Goal: Information Seeking & Learning: Learn about a topic

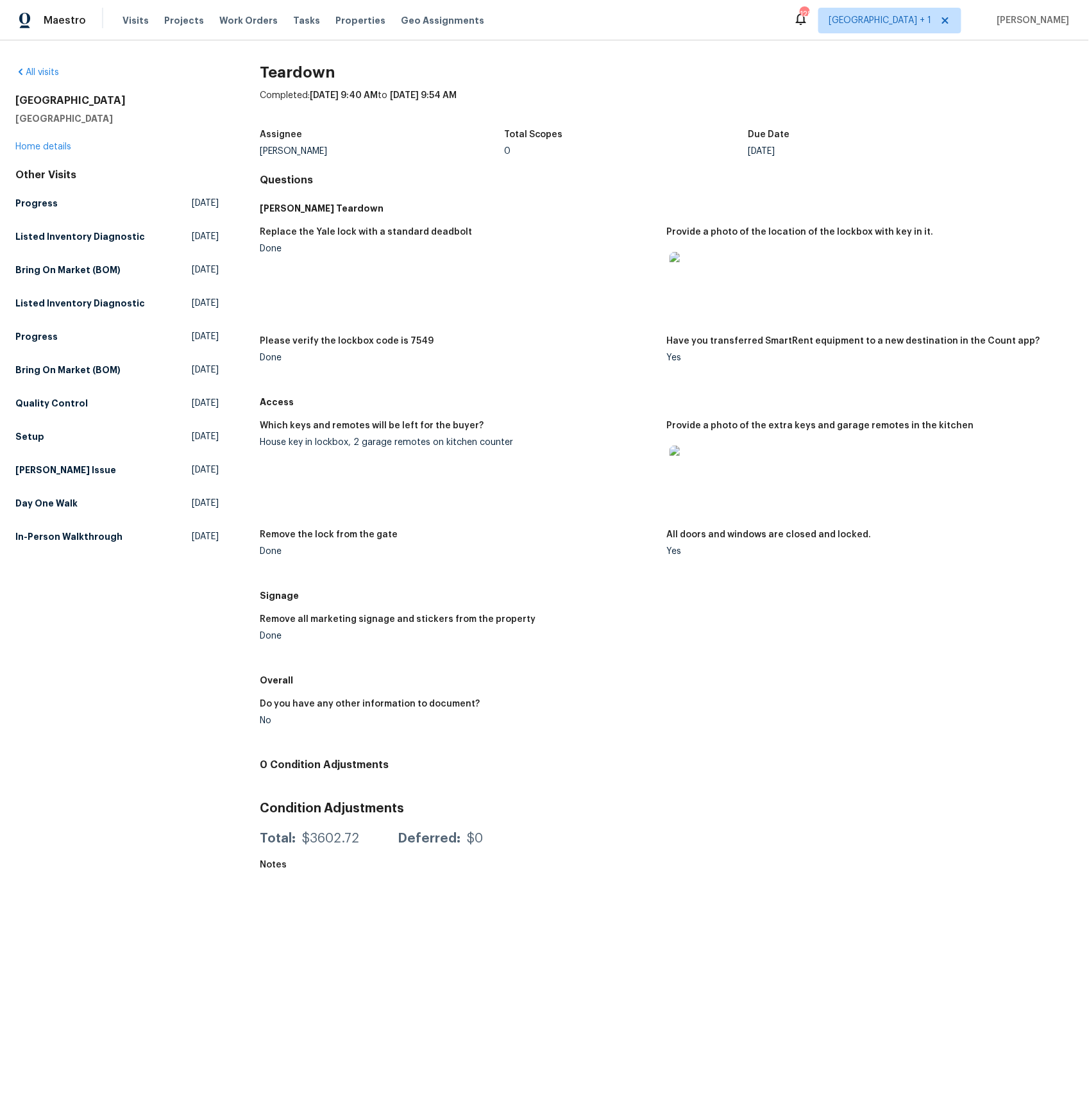
click at [688, 469] on img at bounding box center [689, 466] width 41 height 41
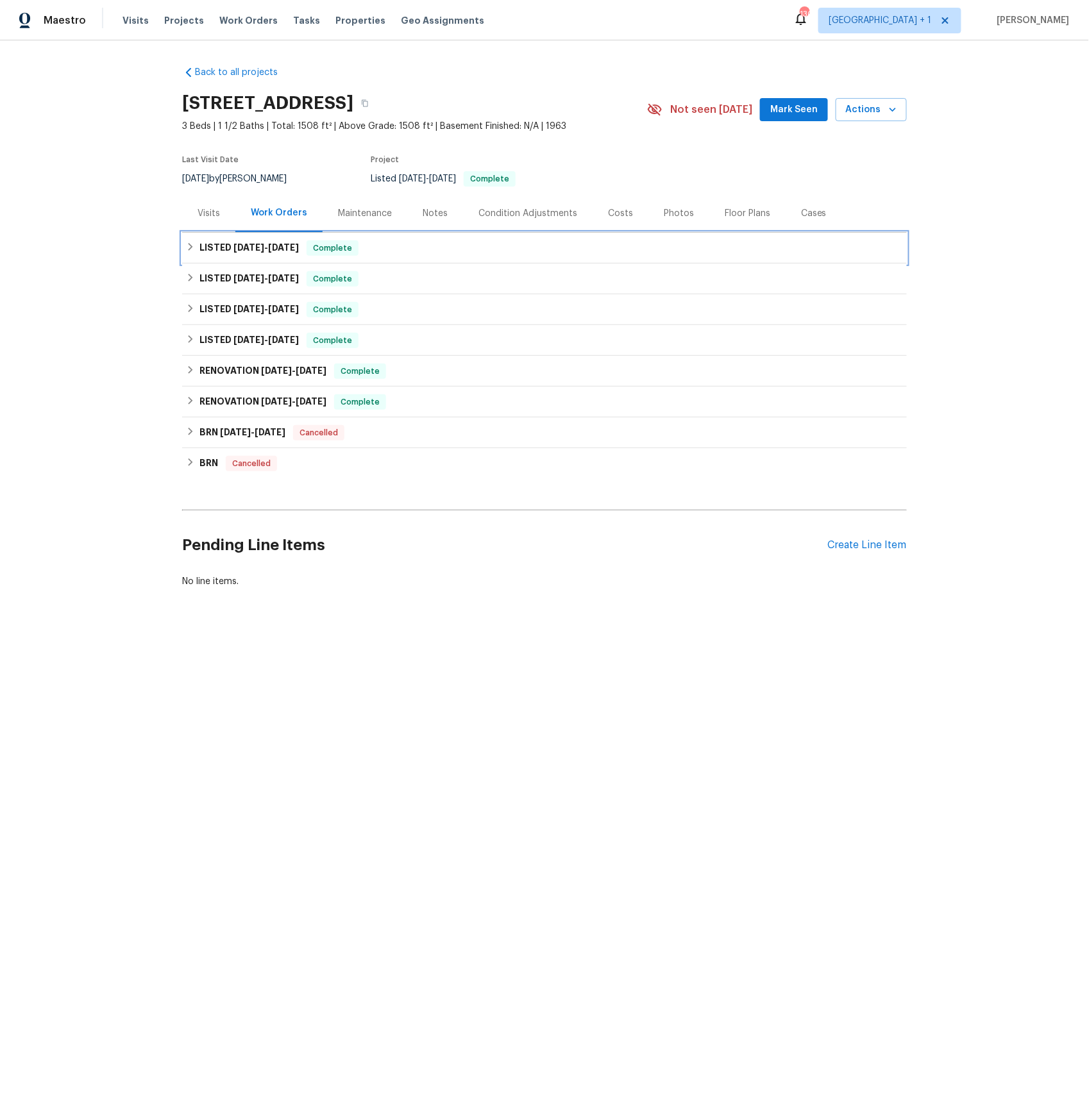
click at [223, 245] on h6 "LISTED 8/22/25 - 8/27/25" at bounding box center [248, 247] width 99 height 15
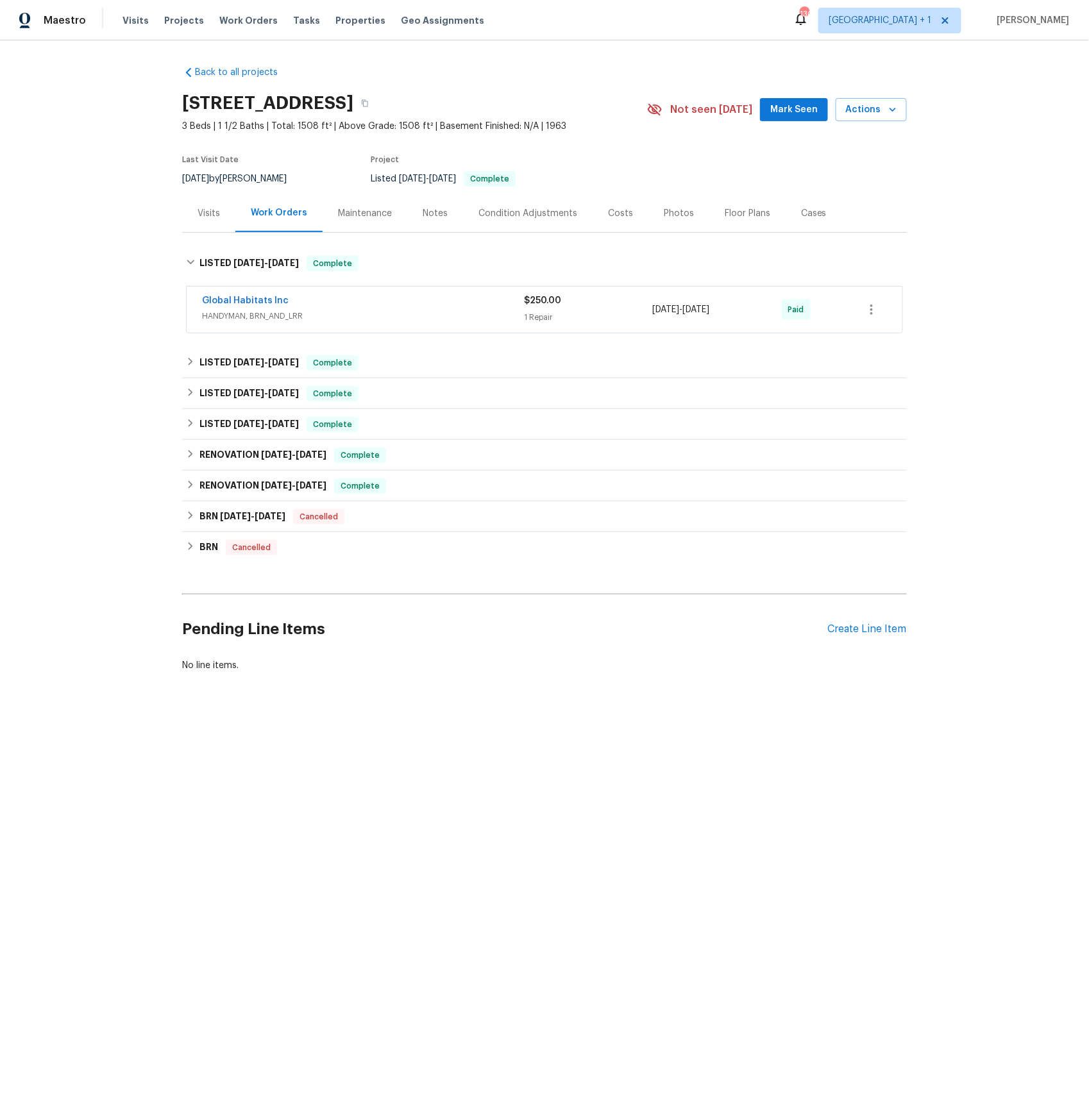
click at [260, 312] on span "HANDYMAN, BRN_AND_LRR" at bounding box center [363, 316] width 322 height 13
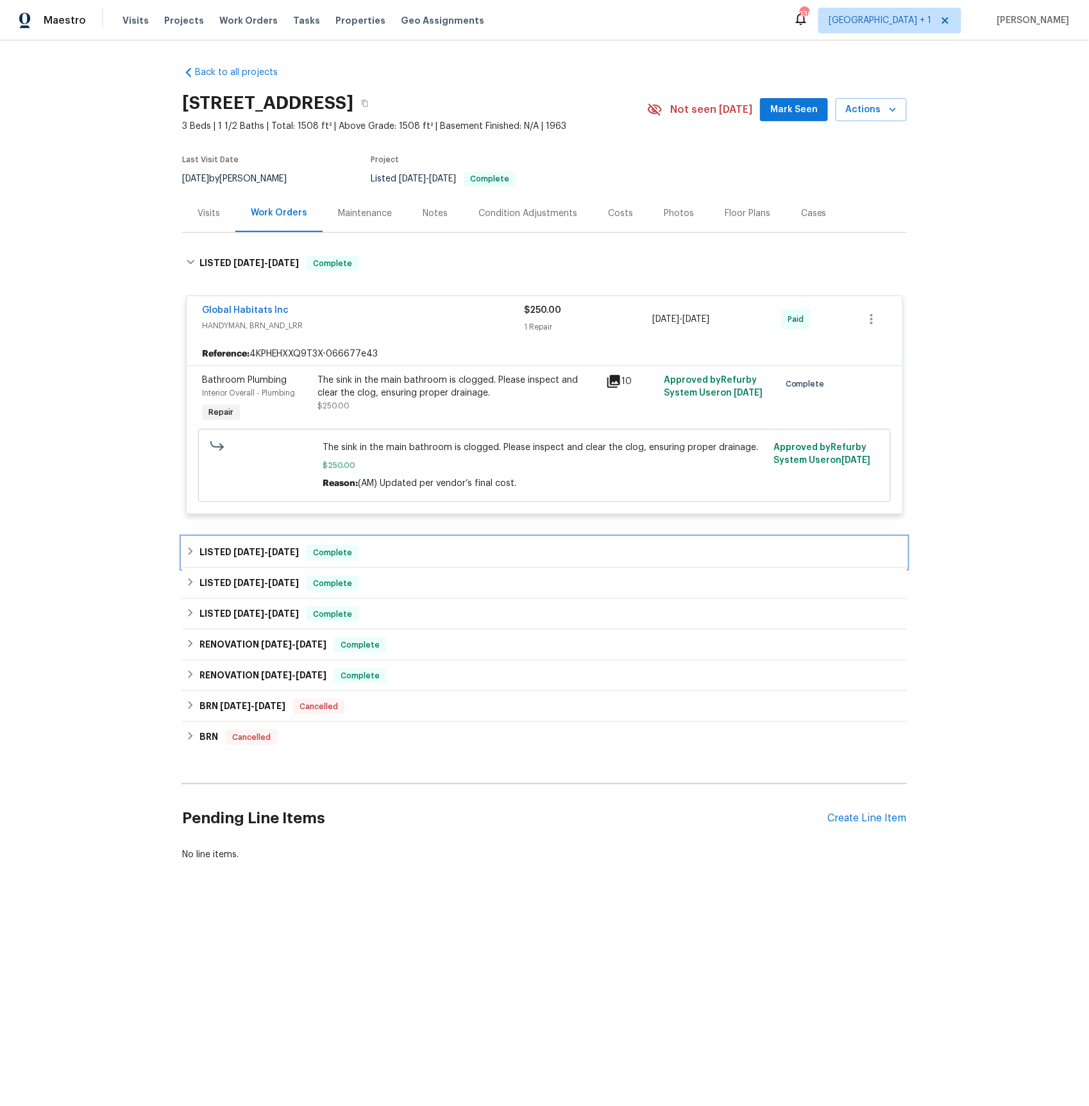
drag, startPoint x: 273, startPoint y: 555, endPoint x: 340, endPoint y: 562, distance: 67.7
click at [273, 555] on span "8/12/25" at bounding box center [283, 552] width 31 height 9
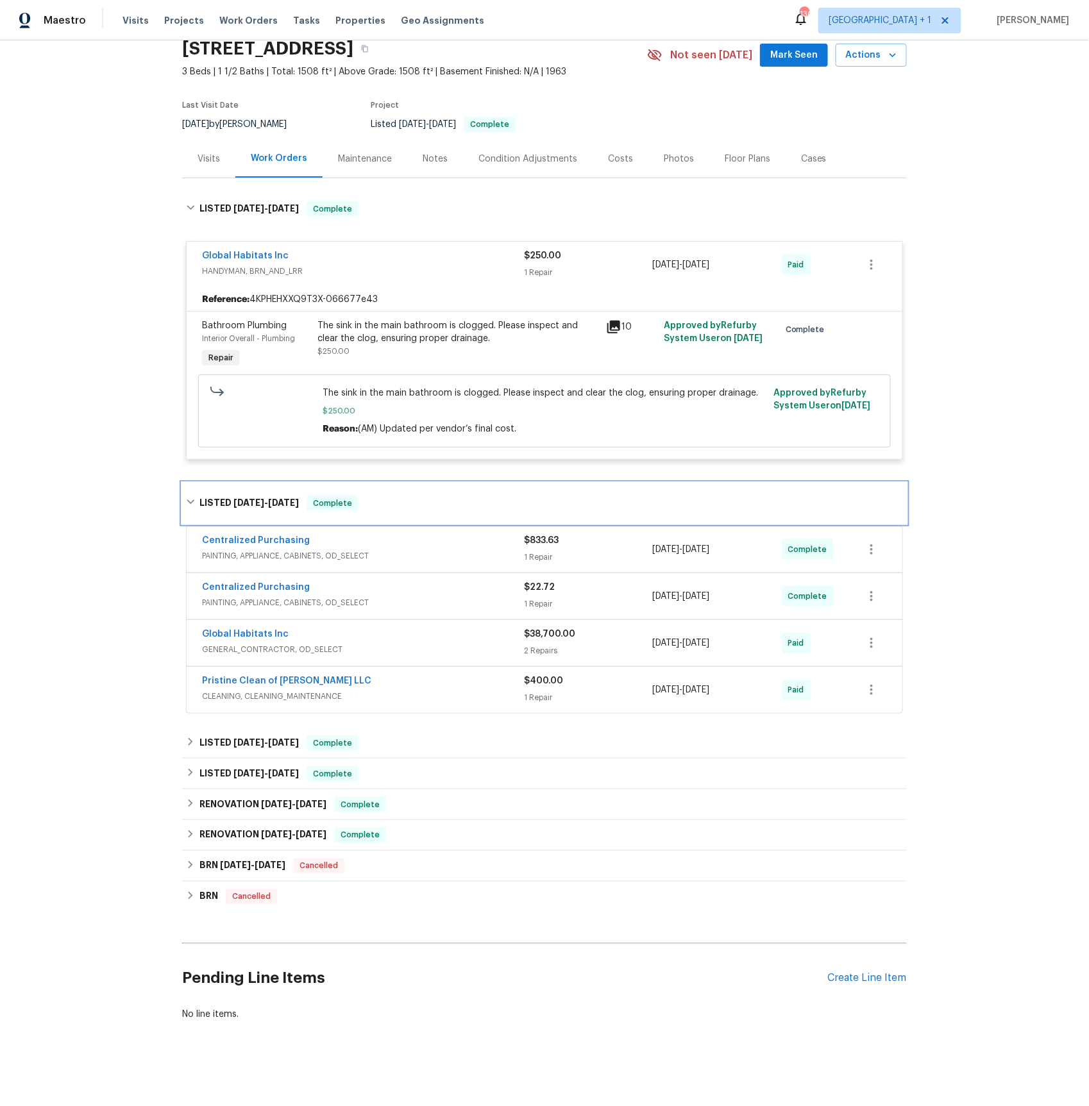
scroll to position [60, 0]
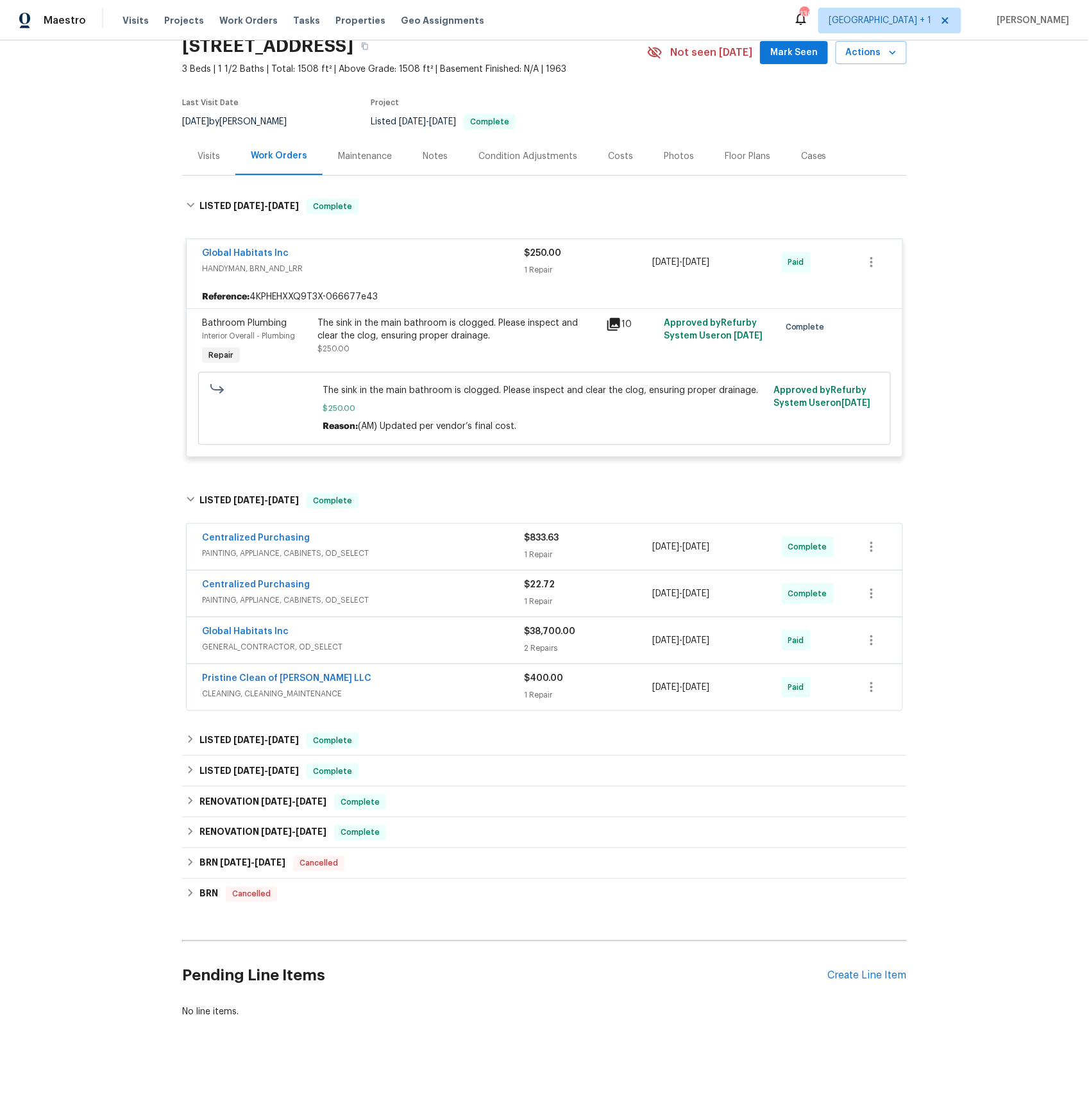
click at [249, 649] on span "GENERAL_CONTRACTOR, OD_SELECT" at bounding box center [363, 647] width 322 height 13
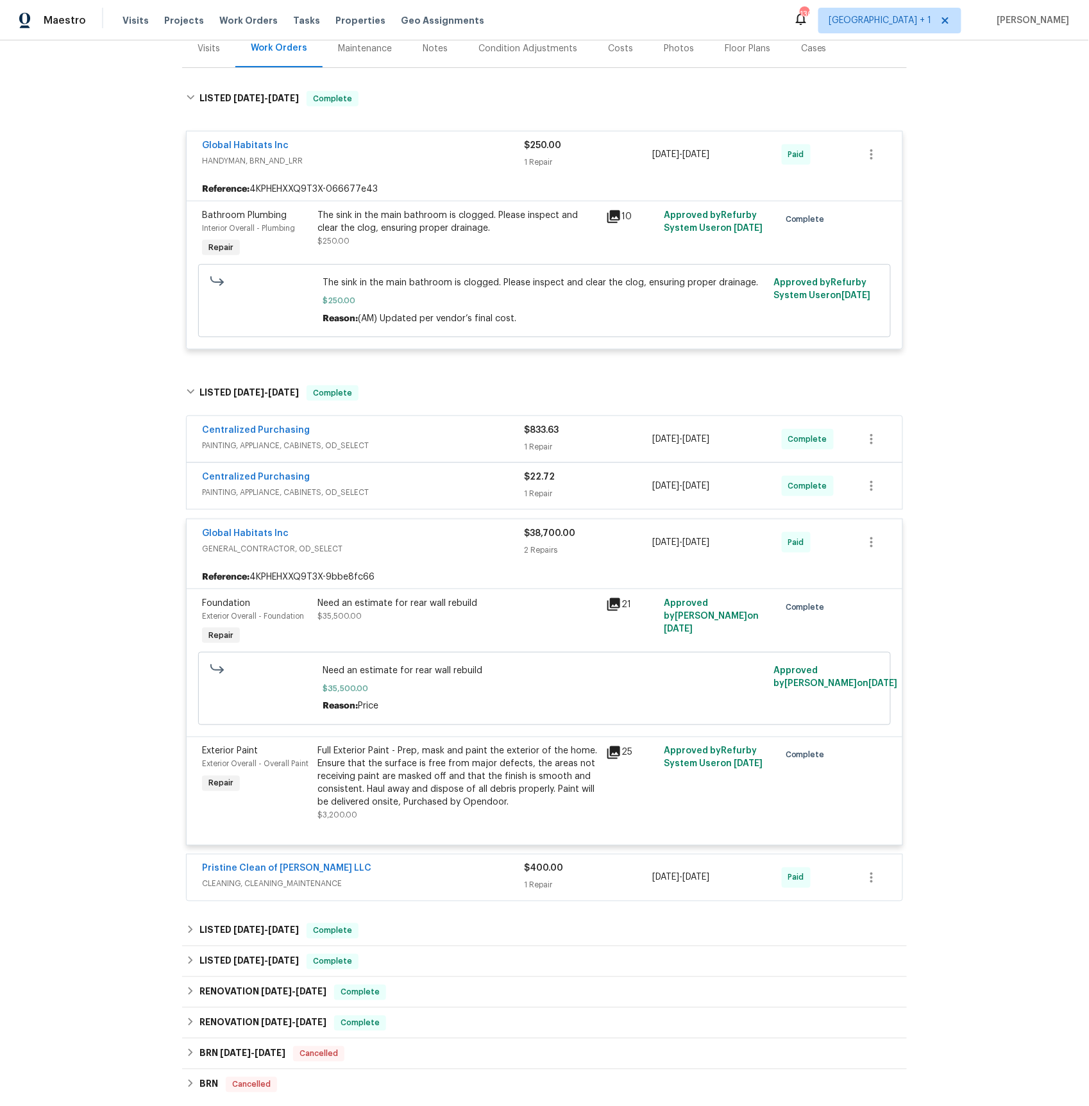
scroll to position [165, 0]
click at [615, 605] on icon at bounding box center [613, 604] width 13 height 13
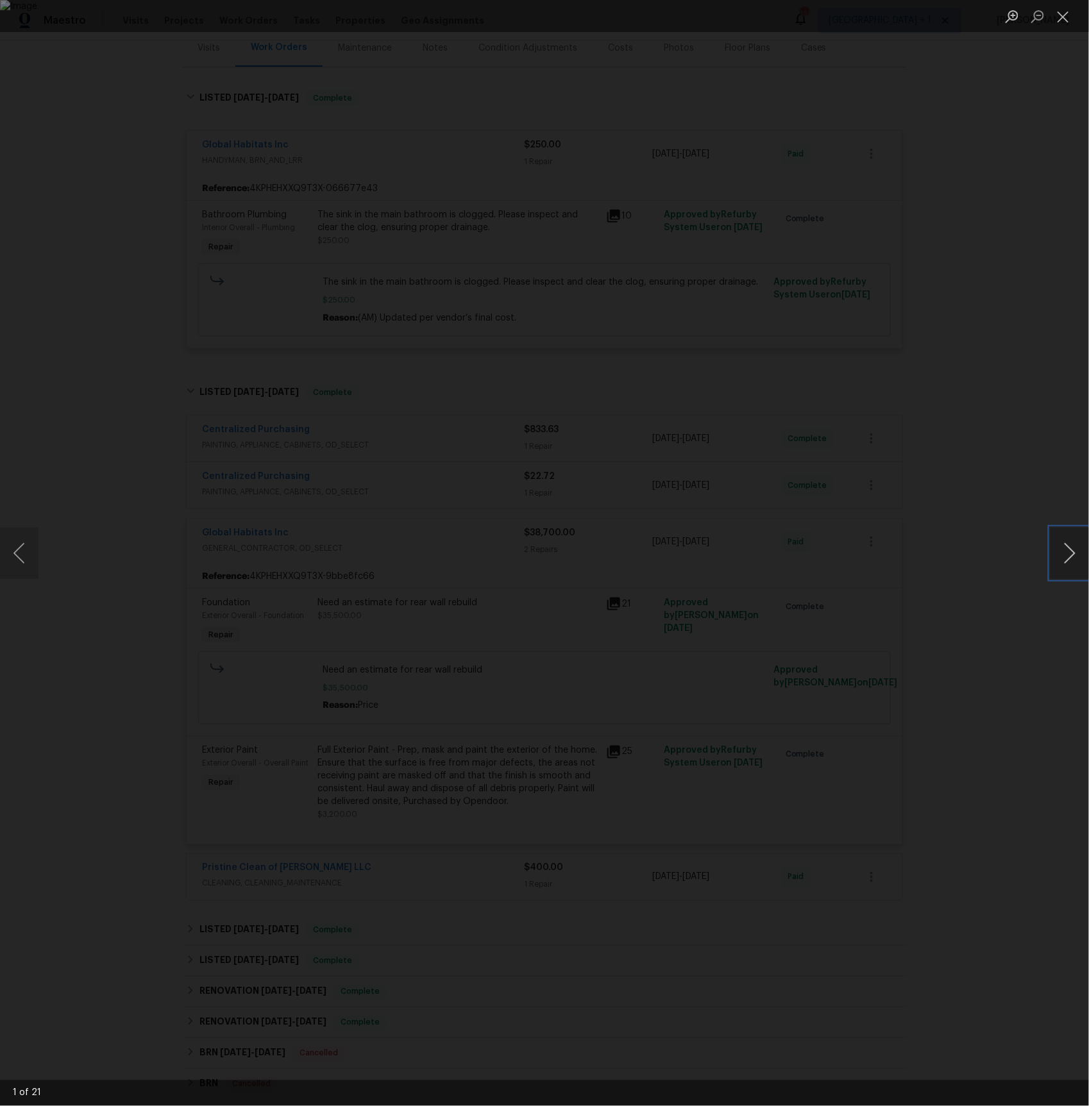
click at [1068, 552] on button "Next image" at bounding box center [1069, 553] width 38 height 51
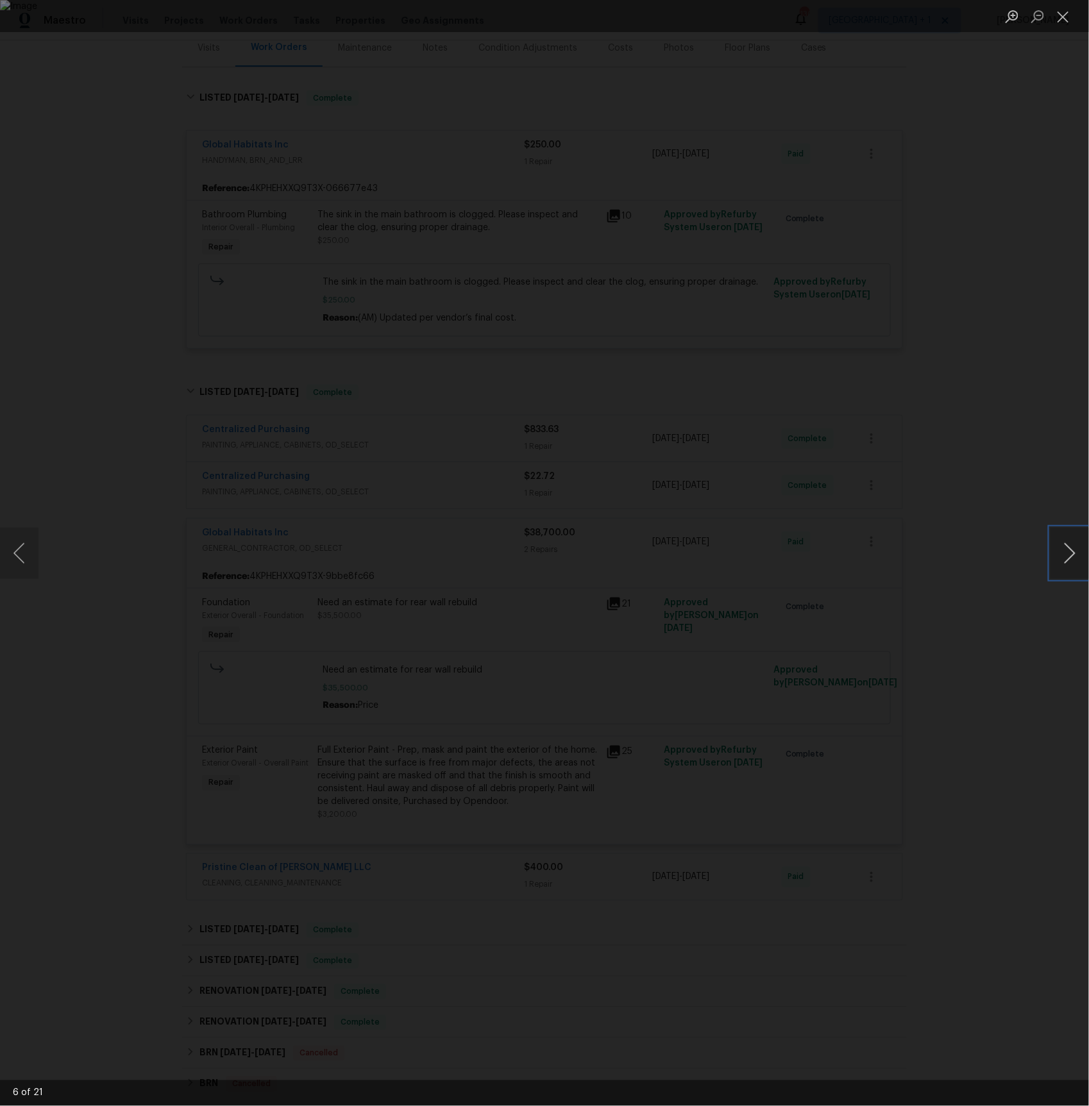
click at [1068, 552] on button "Next image" at bounding box center [1069, 553] width 38 height 51
click at [1076, 555] on button "Next image" at bounding box center [1069, 553] width 38 height 51
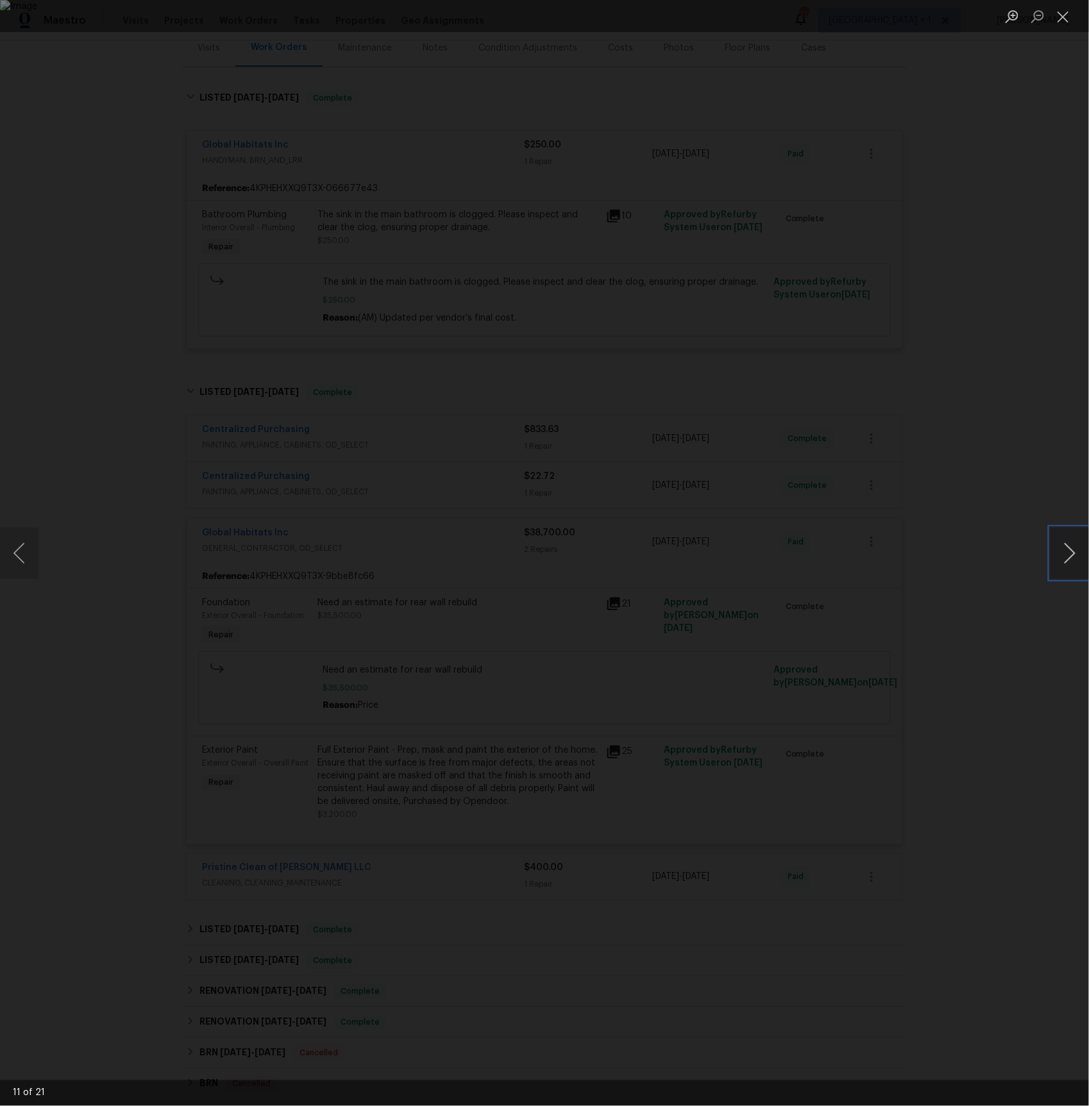
click at [1076, 555] on button "Next image" at bounding box center [1069, 553] width 38 height 51
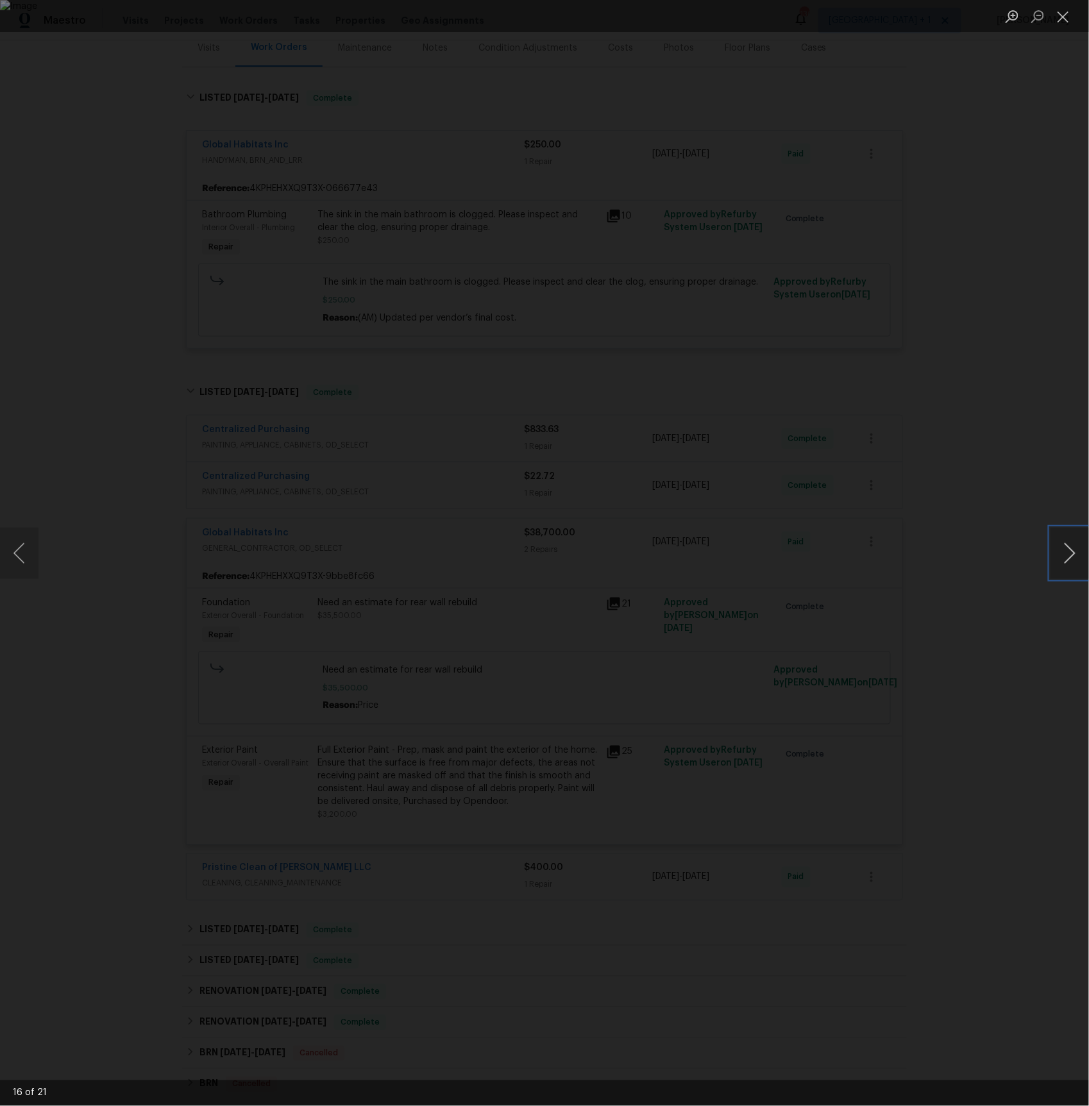
click at [1076, 555] on button "Next image" at bounding box center [1069, 553] width 38 height 51
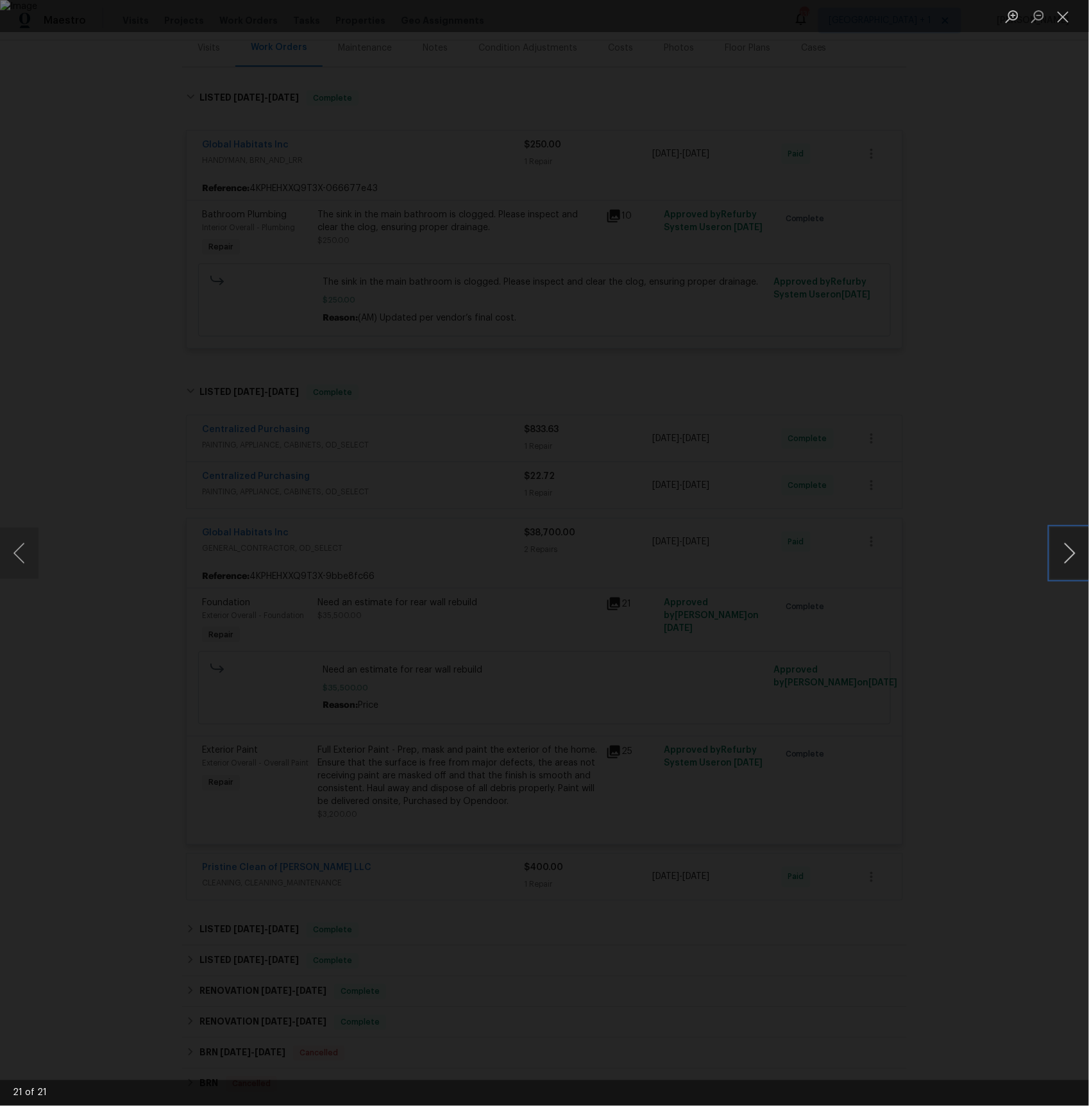
click at [1076, 555] on button "Next image" at bounding box center [1069, 553] width 38 height 51
click at [1022, 369] on div "Lightbox" at bounding box center [544, 553] width 1089 height 1106
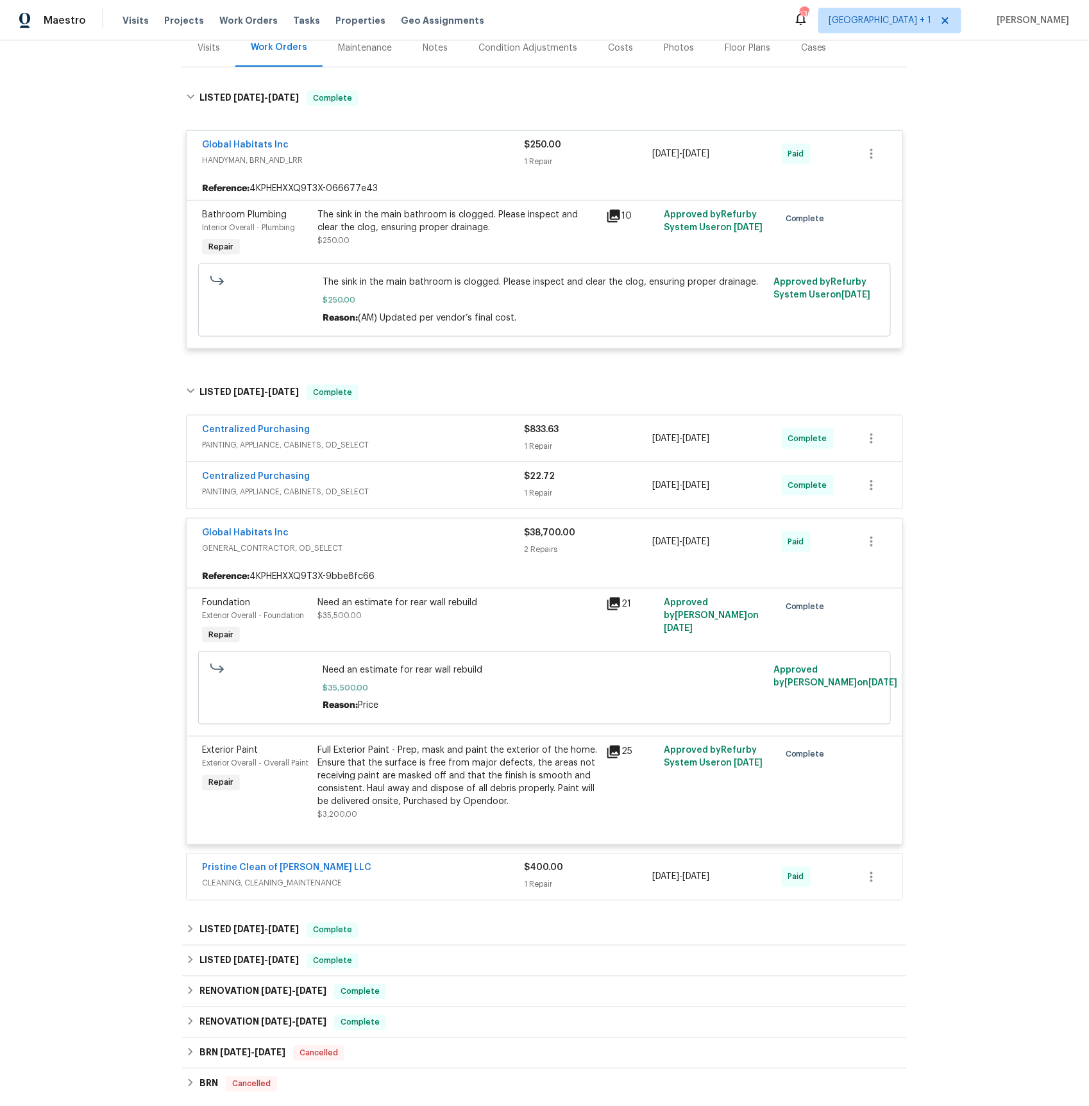
click at [268, 496] on span "PAINTING, APPLIANCE, CABINETS, OD_SELECT" at bounding box center [363, 491] width 322 height 13
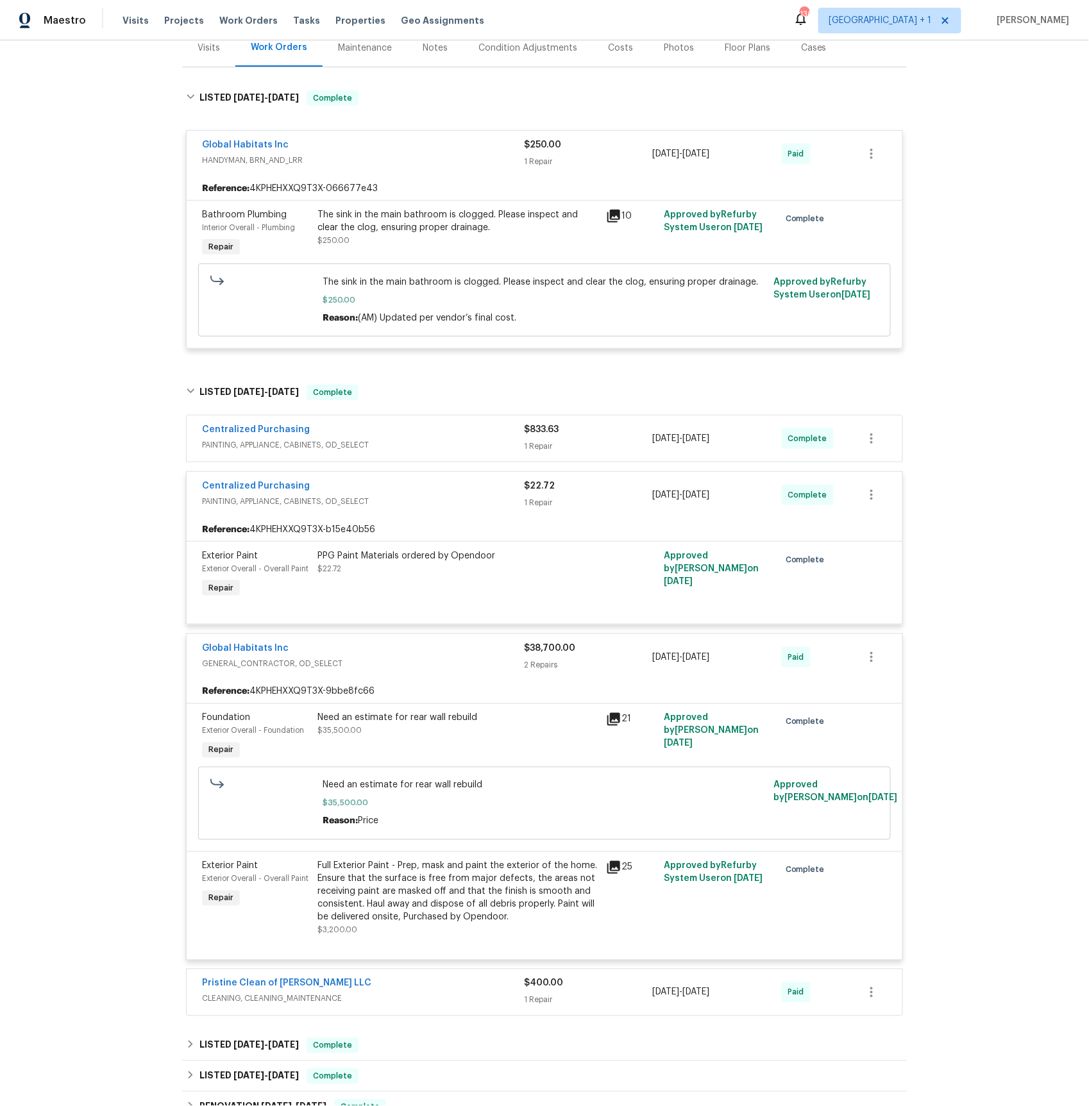
click at [261, 446] on span "PAINTING, APPLIANCE, CABINETS, OD_SELECT" at bounding box center [363, 445] width 322 height 13
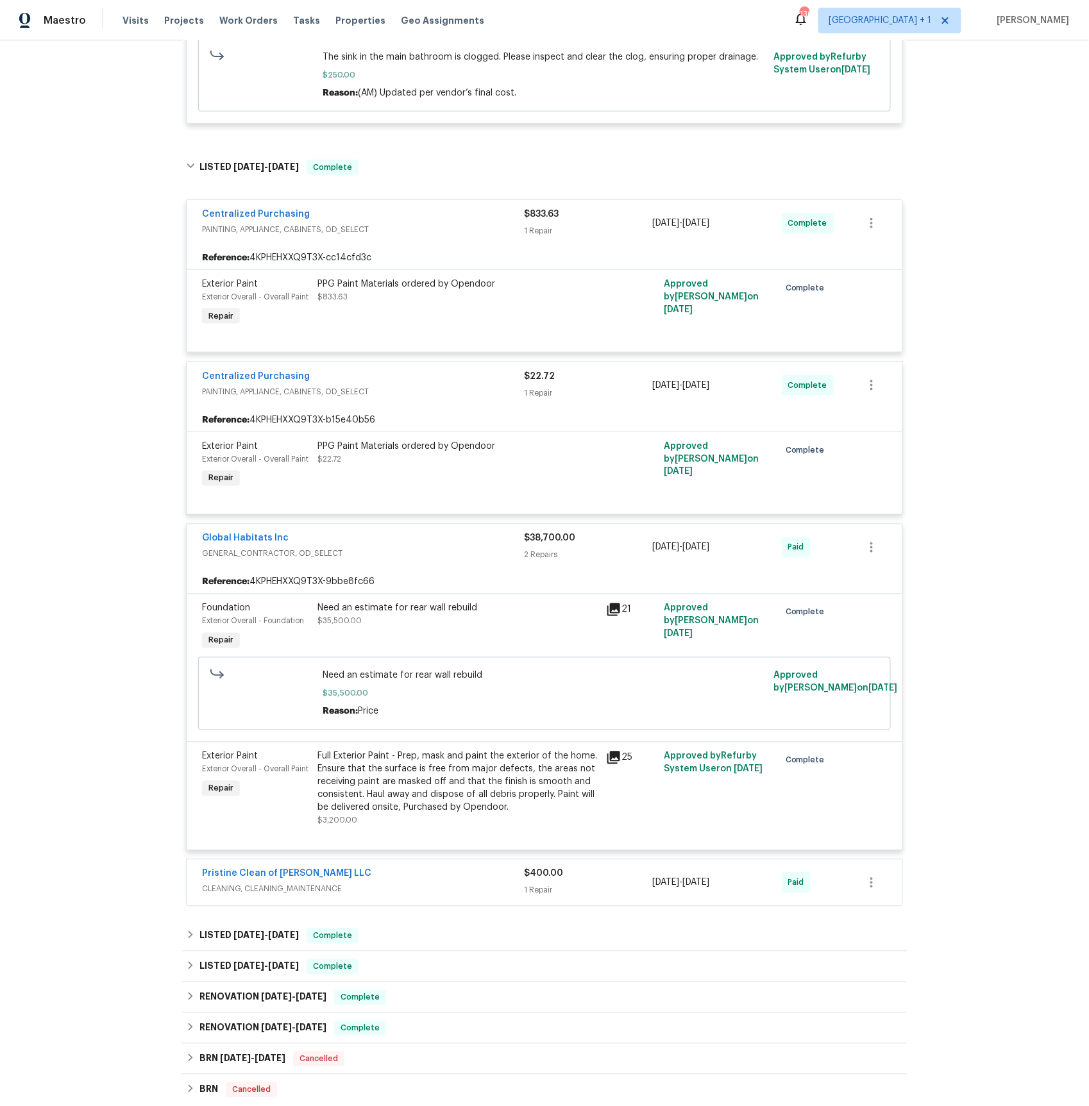
scroll to position [621, 0]
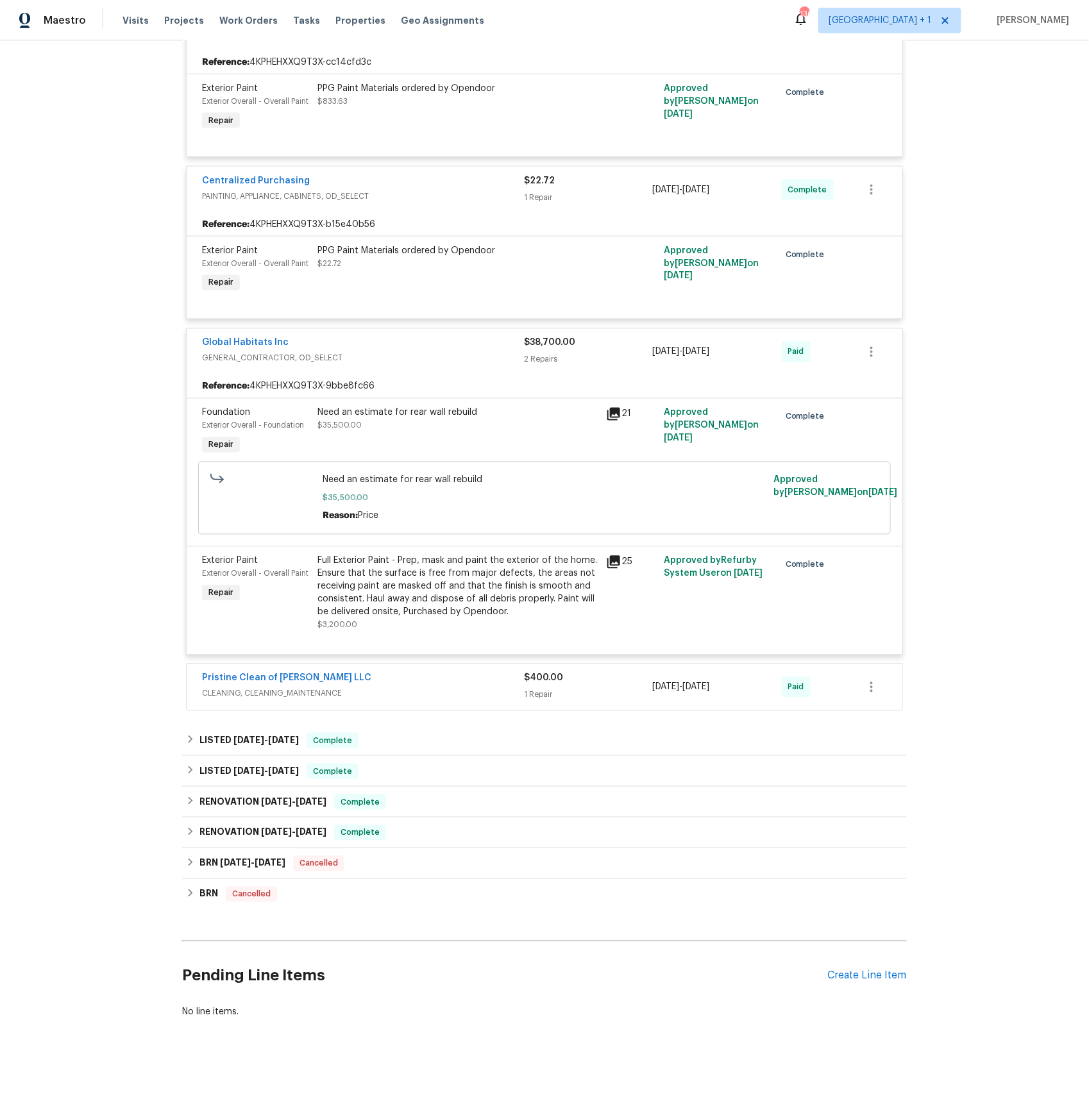
click at [283, 691] on span "CLEANING, CLEANING_MAINTENANCE" at bounding box center [363, 693] width 322 height 13
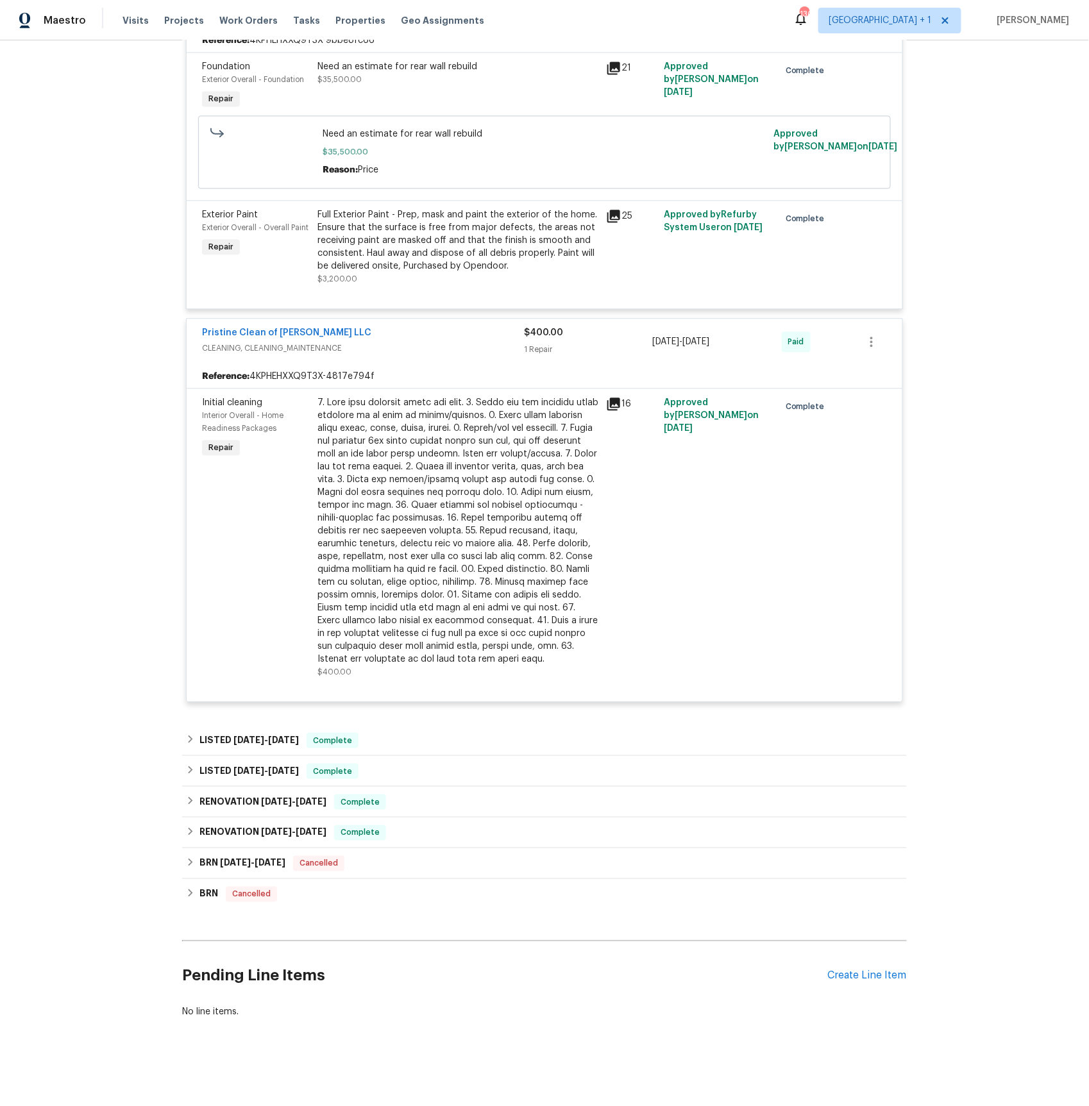
scroll to position [968, 0]
drag, startPoint x: 259, startPoint y: 737, endPoint x: 279, endPoint y: 724, distance: 24.0
click at [259, 737] on span "5/8/25" at bounding box center [248, 739] width 31 height 9
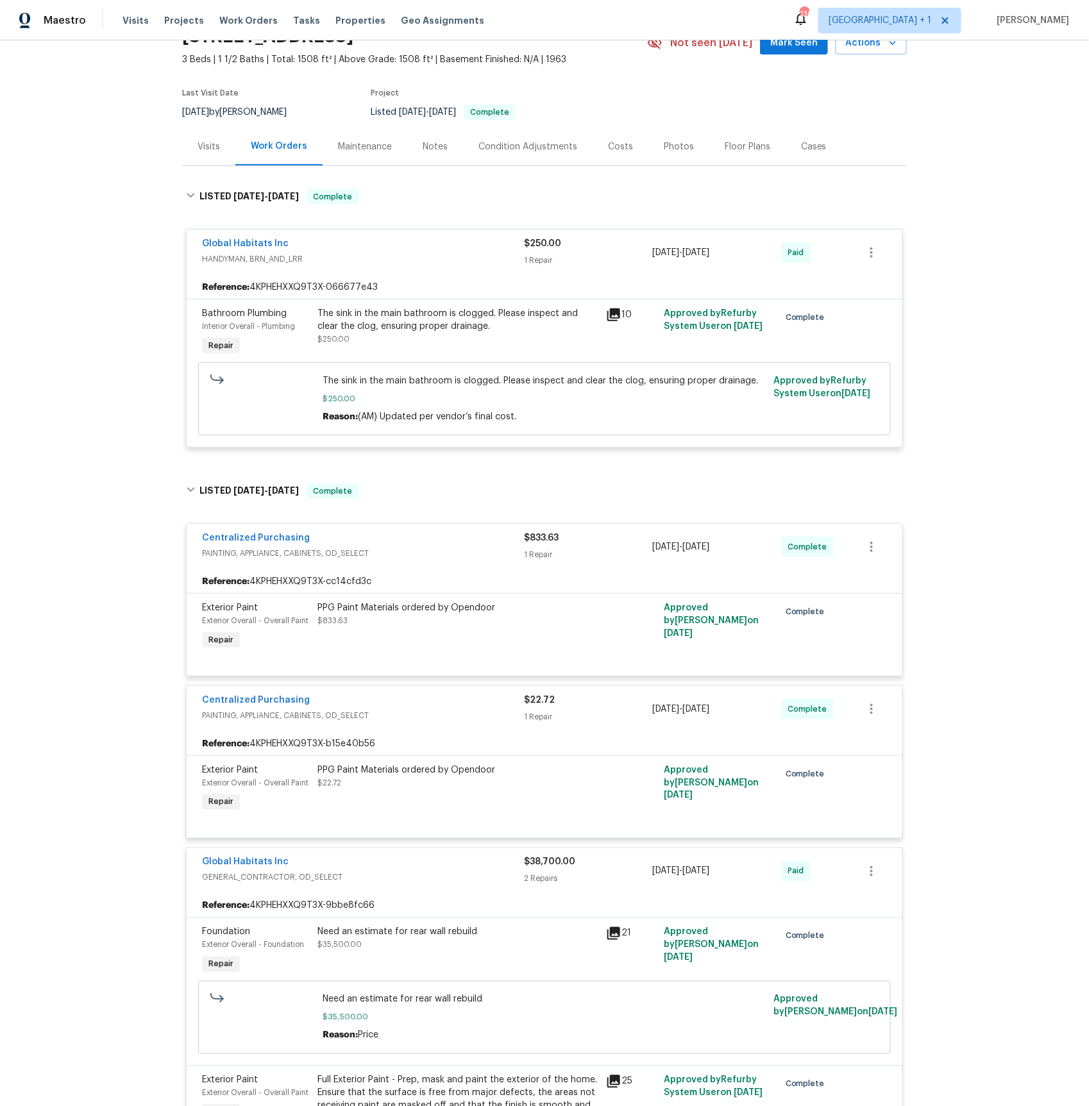
scroll to position [0, 0]
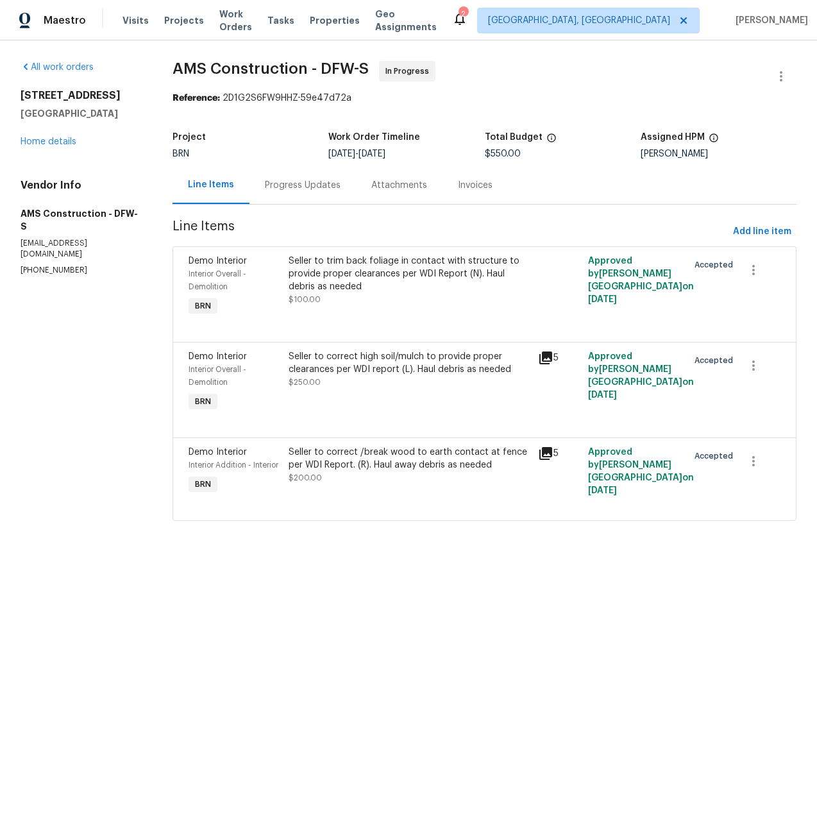
click at [326, 185] on div "Progress Updates" at bounding box center [303, 185] width 76 height 13
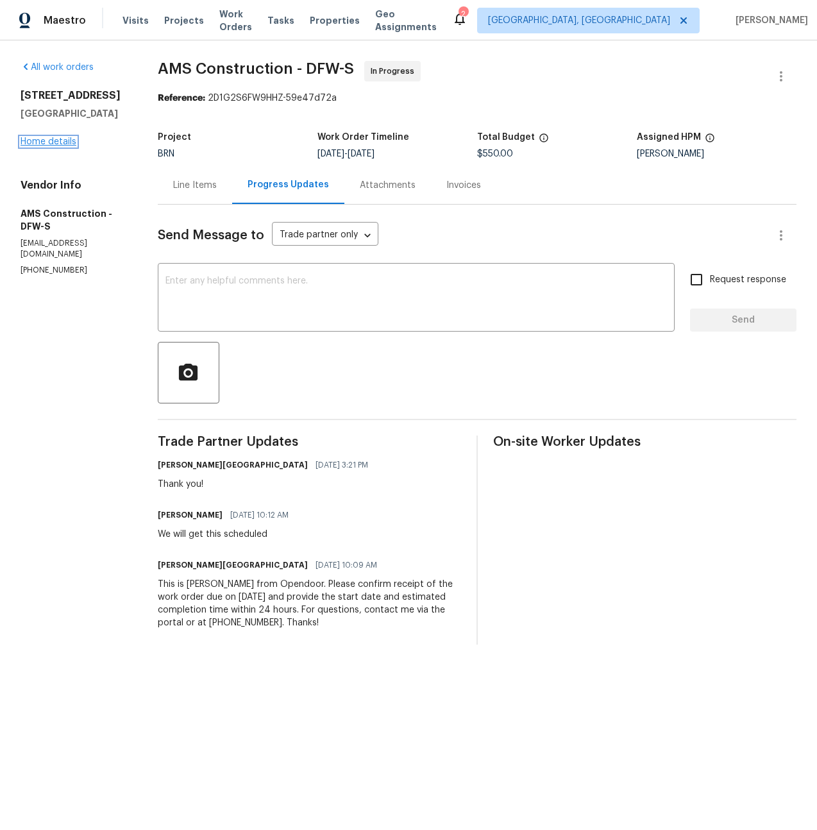
click at [46, 142] on link "Home details" at bounding box center [49, 141] width 56 height 9
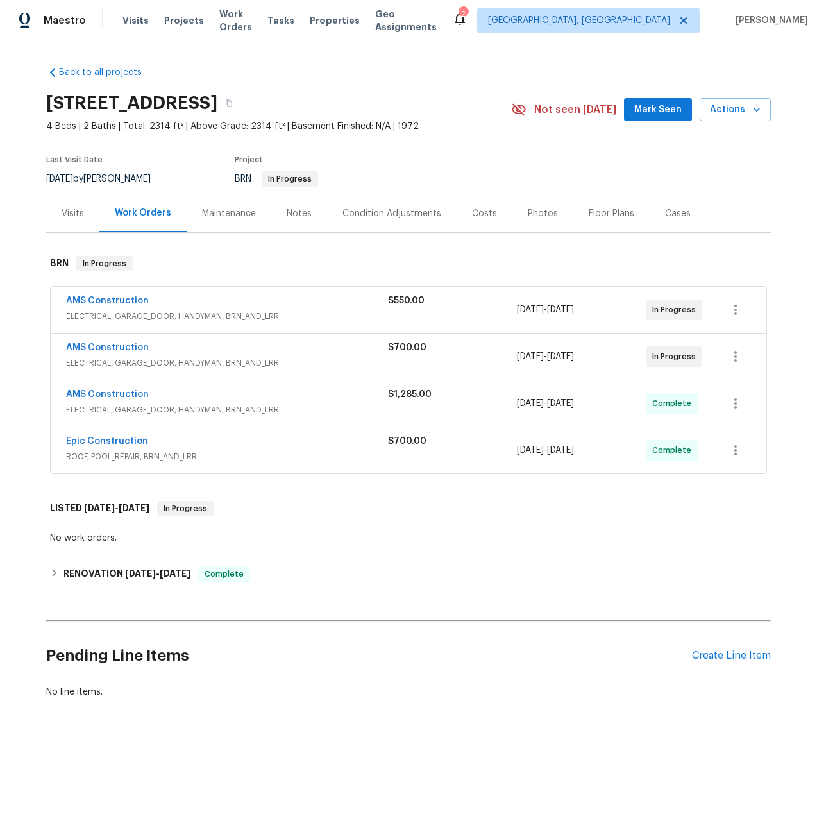
click at [120, 360] on span "ELECTRICAL, GARAGE_DOOR, HANDYMAN, BRN_AND_LRR" at bounding box center [227, 363] width 322 height 13
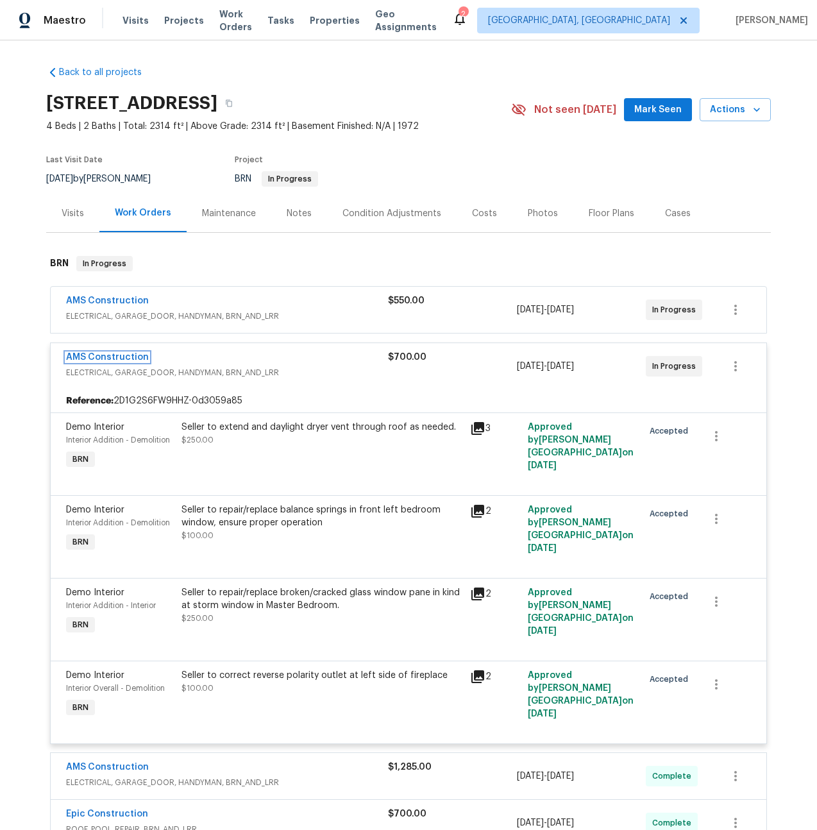
drag, startPoint x: 124, startPoint y: 359, endPoint x: 129, endPoint y: 353, distance: 8.2
click at [124, 359] on link "AMS Construction" at bounding box center [107, 357] width 83 height 9
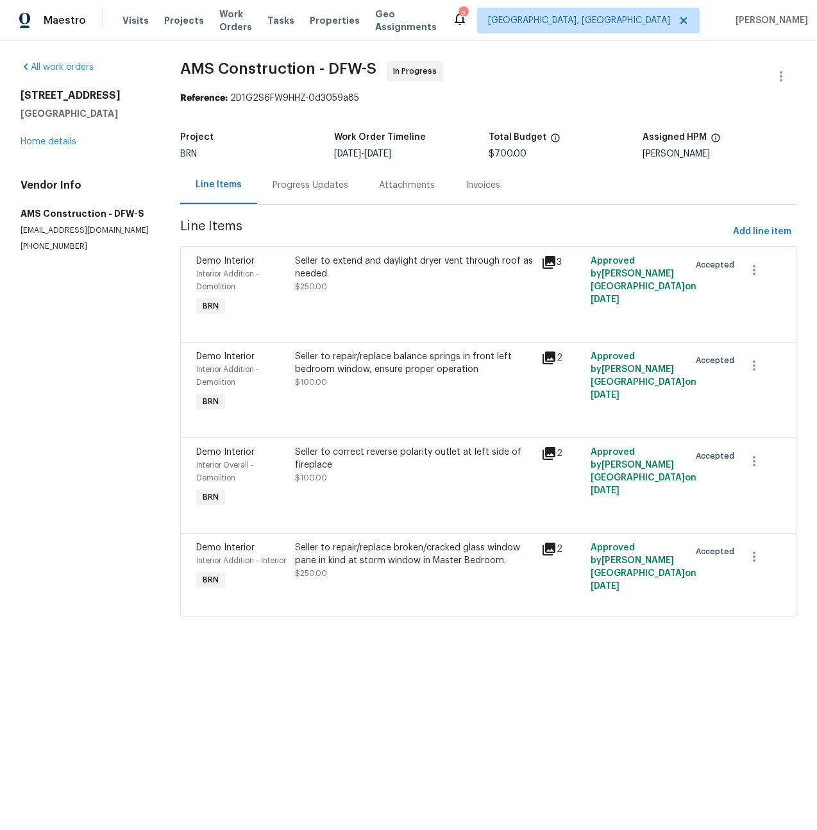
drag, startPoint x: 321, startPoint y: 188, endPoint x: 324, endPoint y: 200, distance: 12.6
click at [321, 188] on div "Progress Updates" at bounding box center [311, 185] width 76 height 13
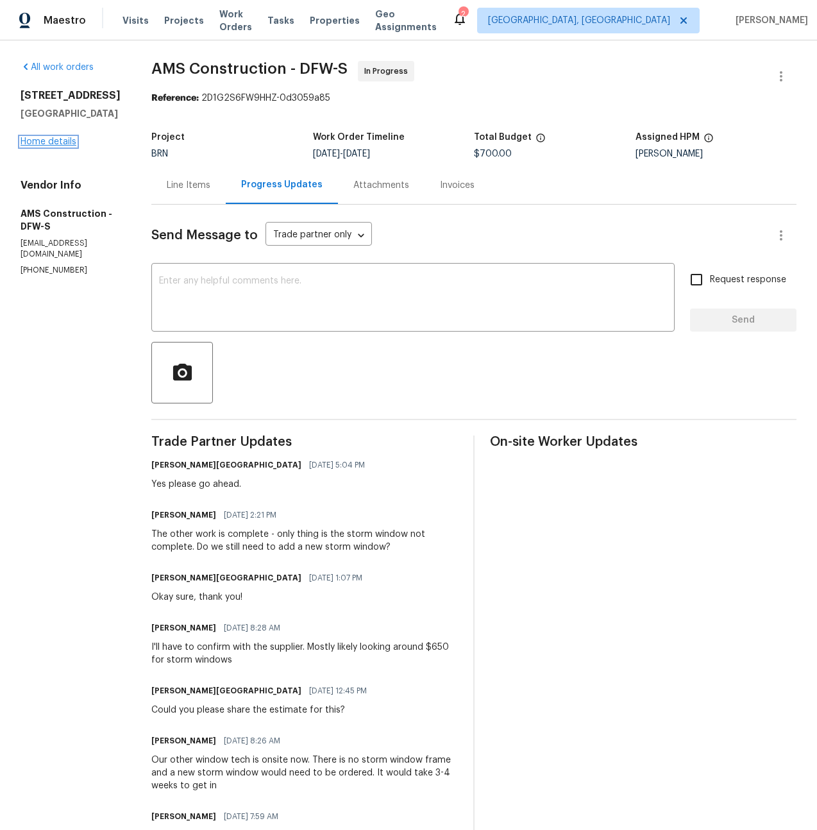
click at [52, 146] on link "Home details" at bounding box center [49, 141] width 56 height 9
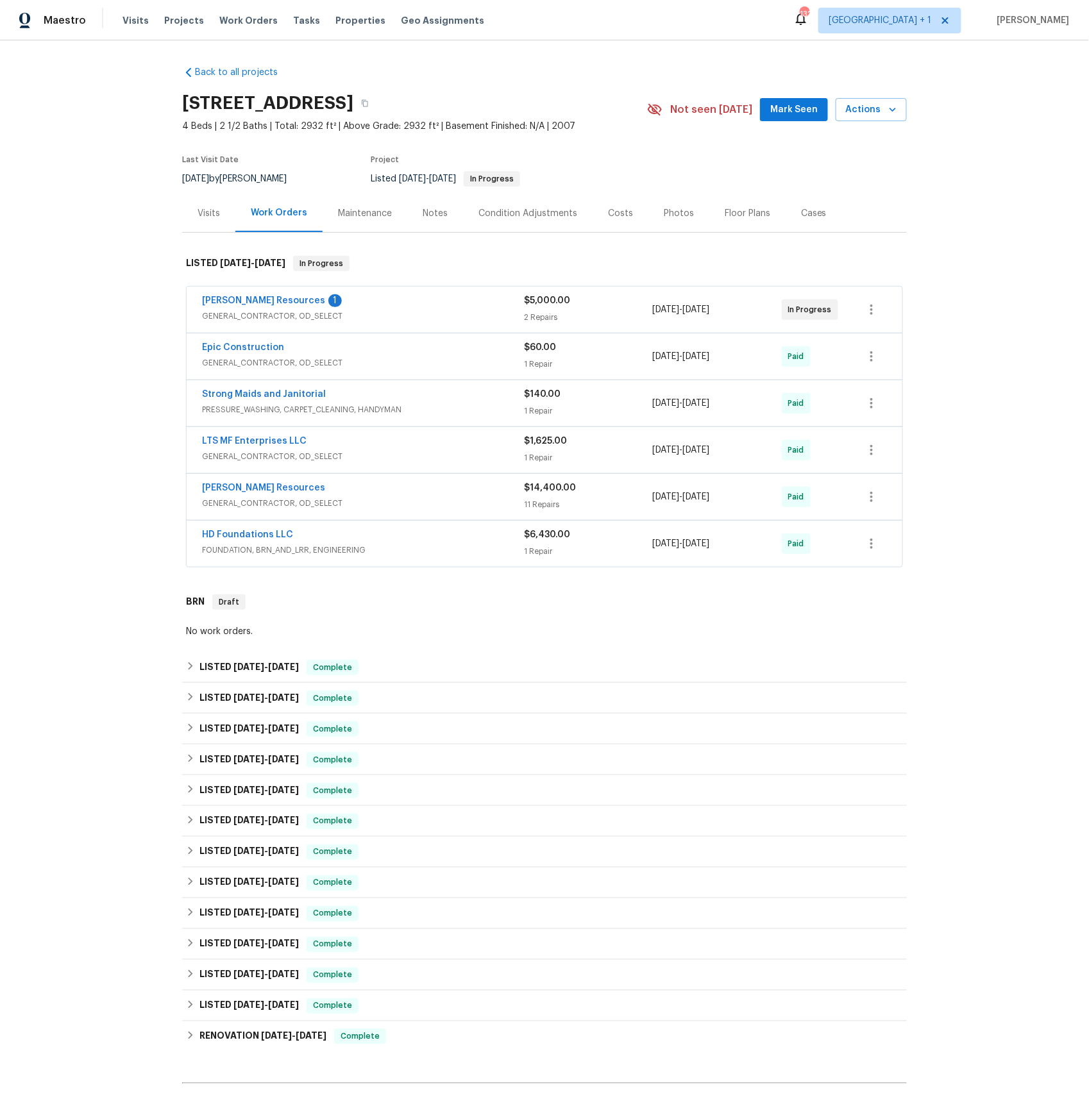
click at [258, 315] on span "GENERAL_CONTRACTOR, OD_SELECT" at bounding box center [363, 316] width 322 height 13
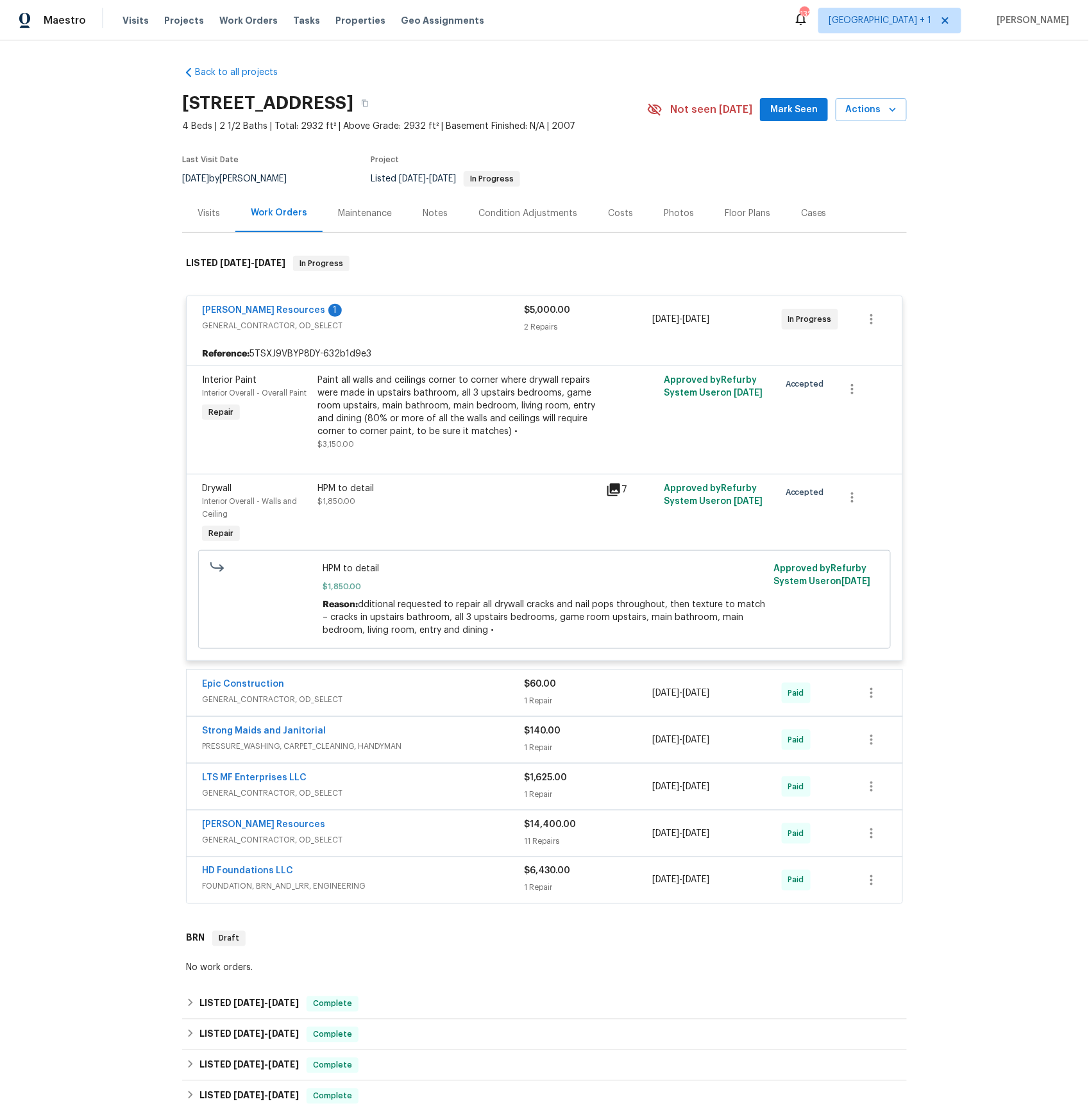
click at [613, 490] on icon at bounding box center [613, 489] width 13 height 13
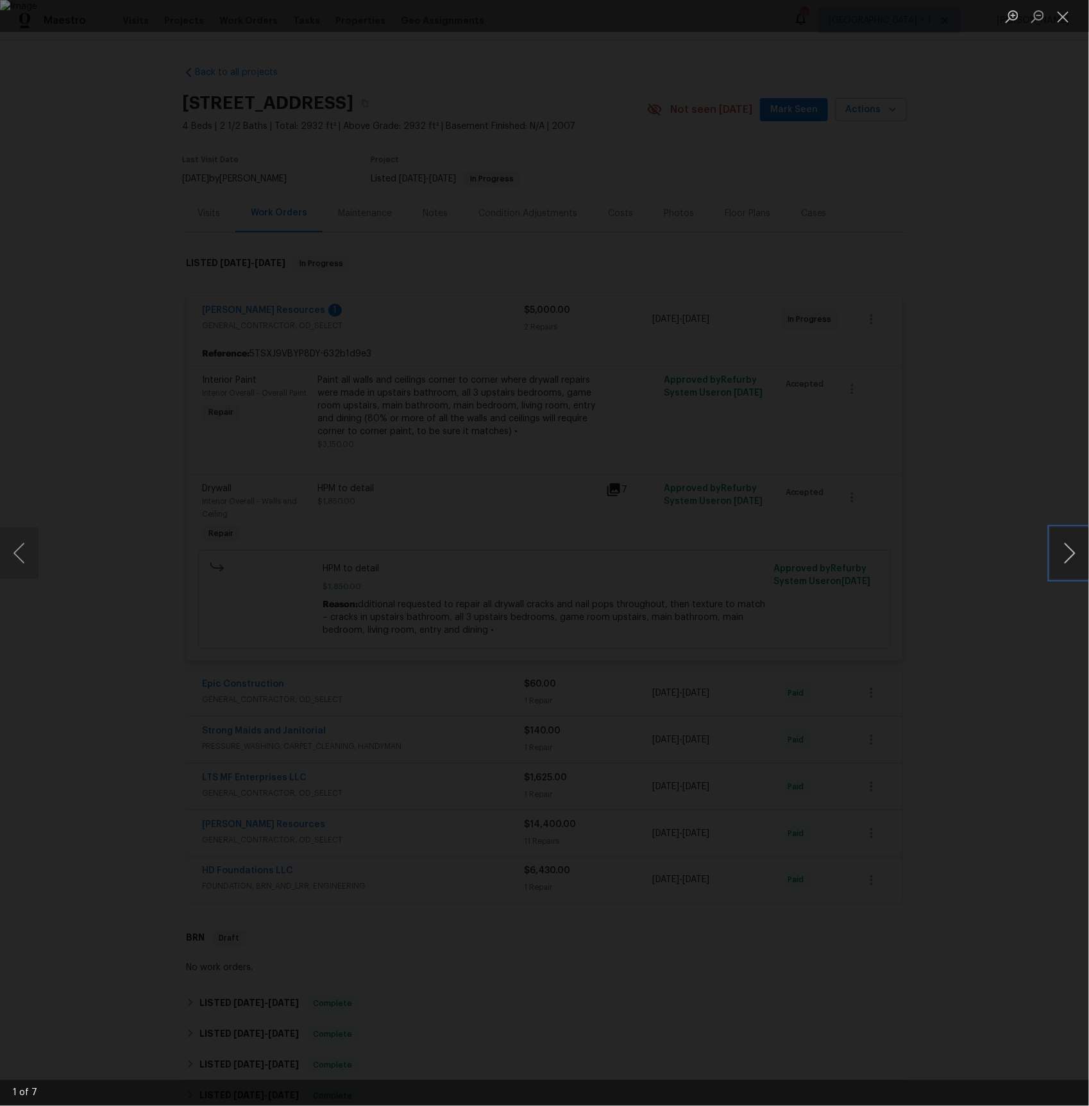
click at [1066, 543] on button "Next image" at bounding box center [1069, 553] width 38 height 51
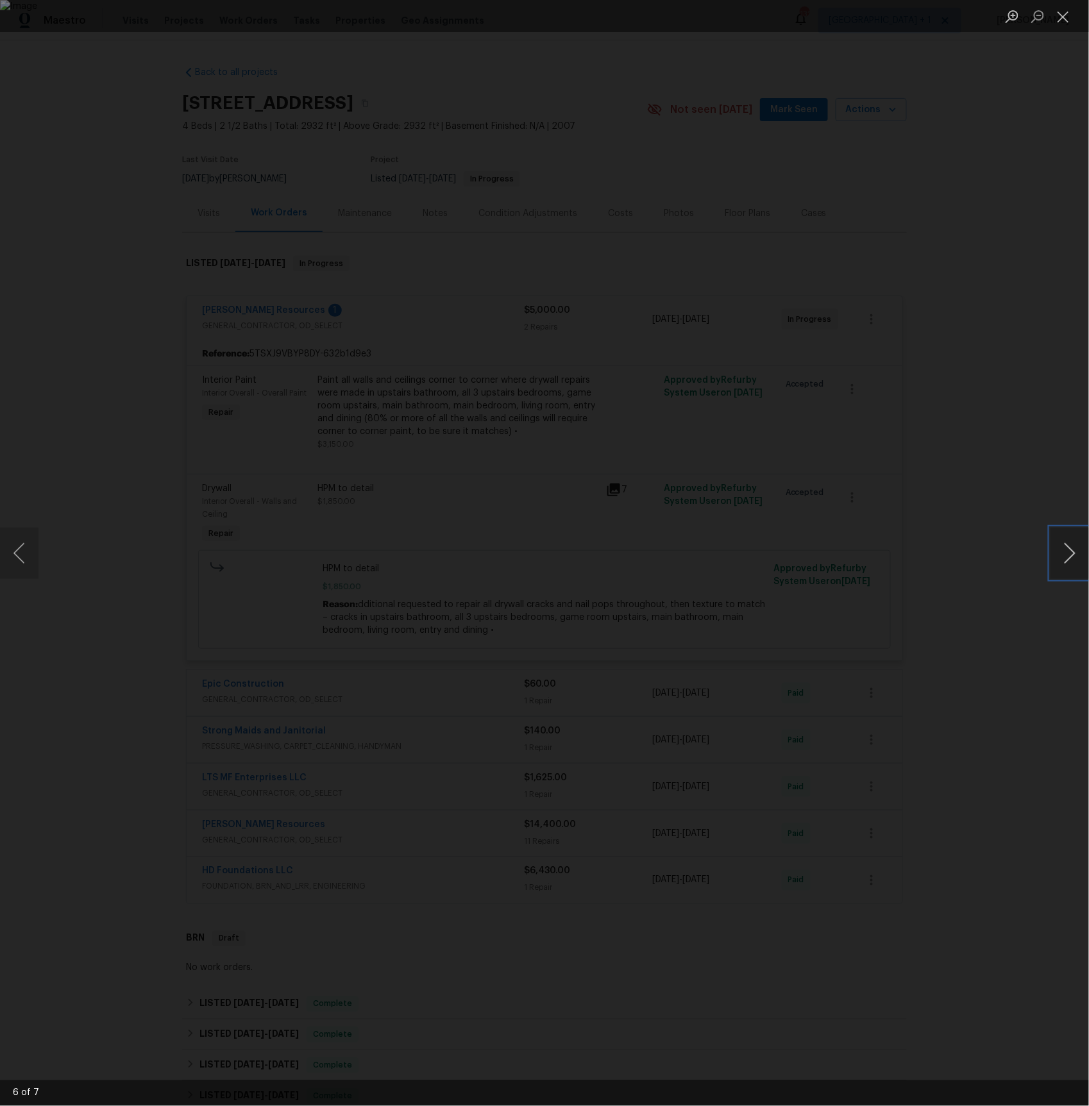
click at [1066, 543] on button "Next image" at bounding box center [1069, 553] width 38 height 51
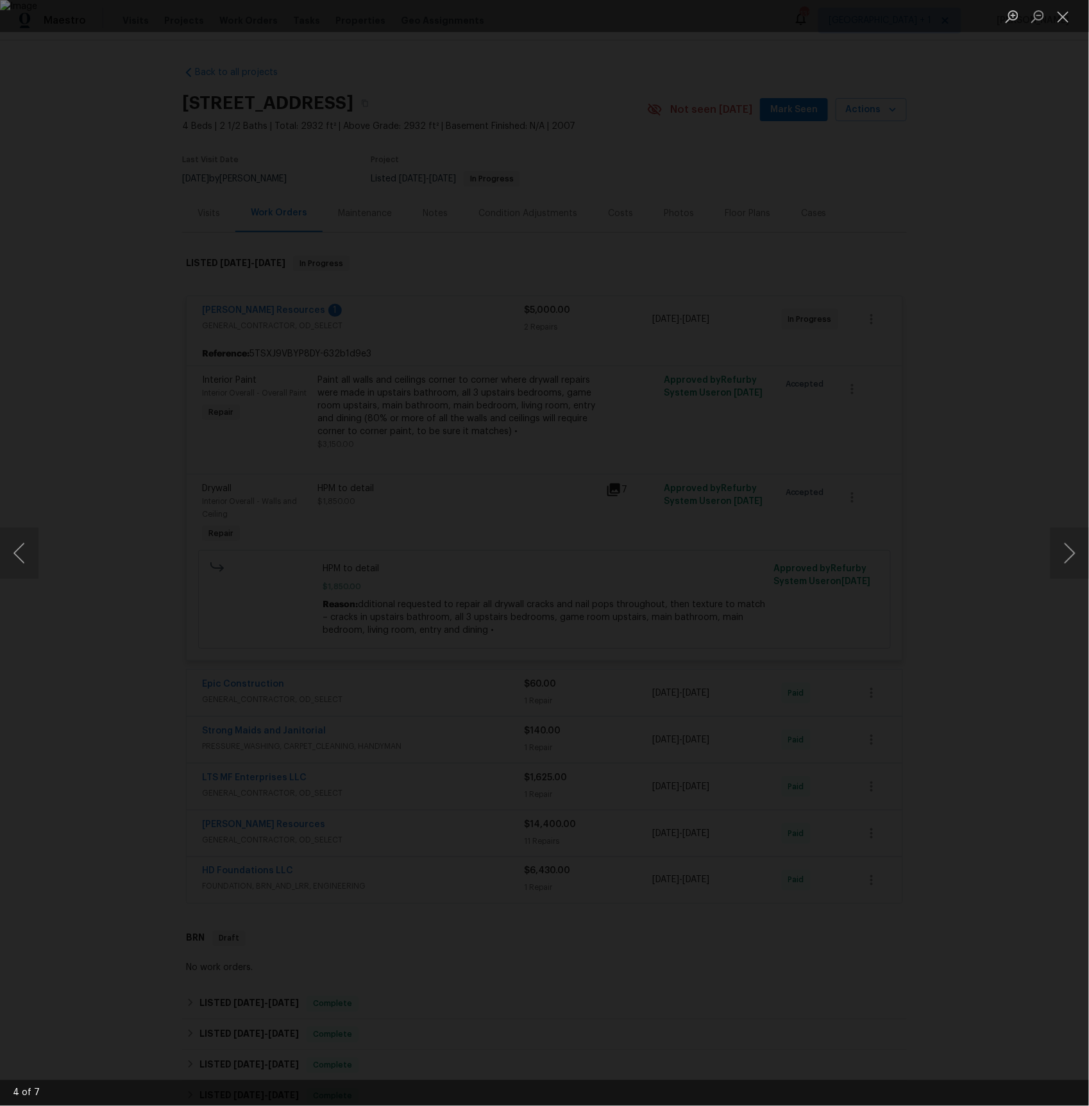
drag, startPoint x: 899, startPoint y: 298, endPoint x: 813, endPoint y: 293, distance: 86.1
click at [899, 298] on div "Lightbox" at bounding box center [544, 553] width 1089 height 1106
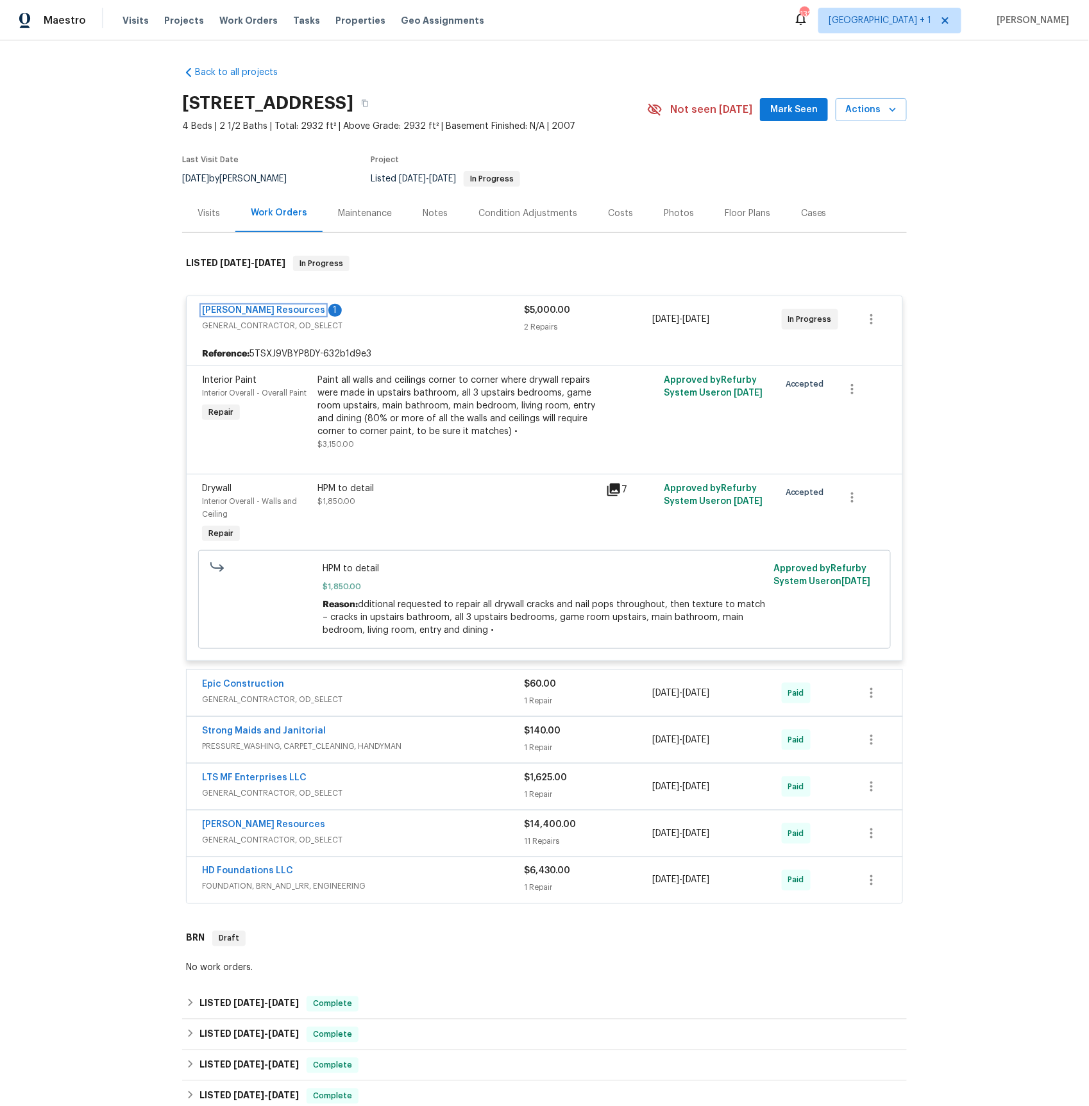
drag, startPoint x: 267, startPoint y: 311, endPoint x: 316, endPoint y: 317, distance: 49.1
click at [267, 311] on link "[PERSON_NAME] Resources" at bounding box center [263, 310] width 123 height 9
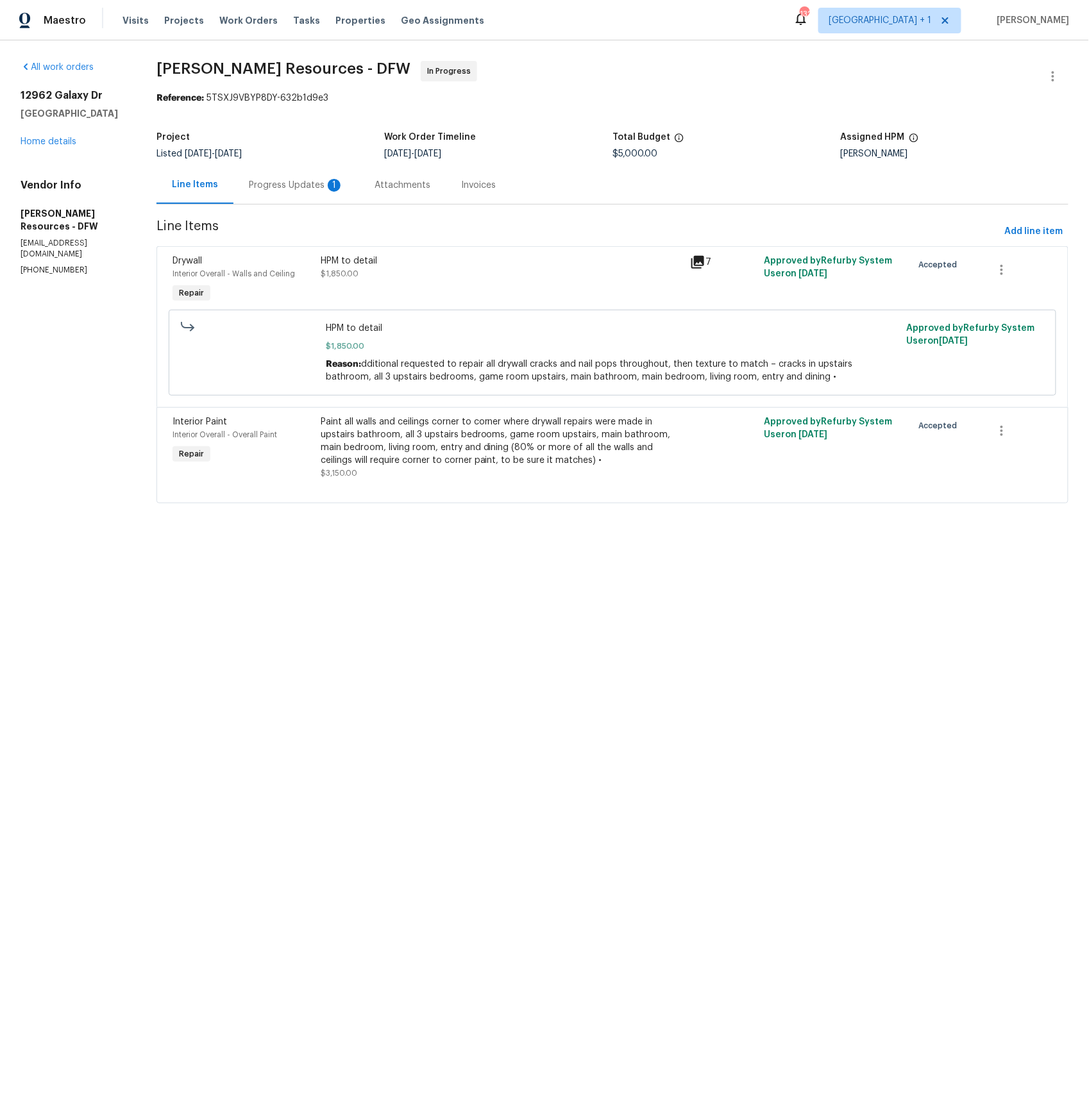
drag, startPoint x: 303, startPoint y: 183, endPoint x: 310, endPoint y: 187, distance: 8.0
click at [303, 183] on div "Progress Updates 1" at bounding box center [296, 185] width 95 height 13
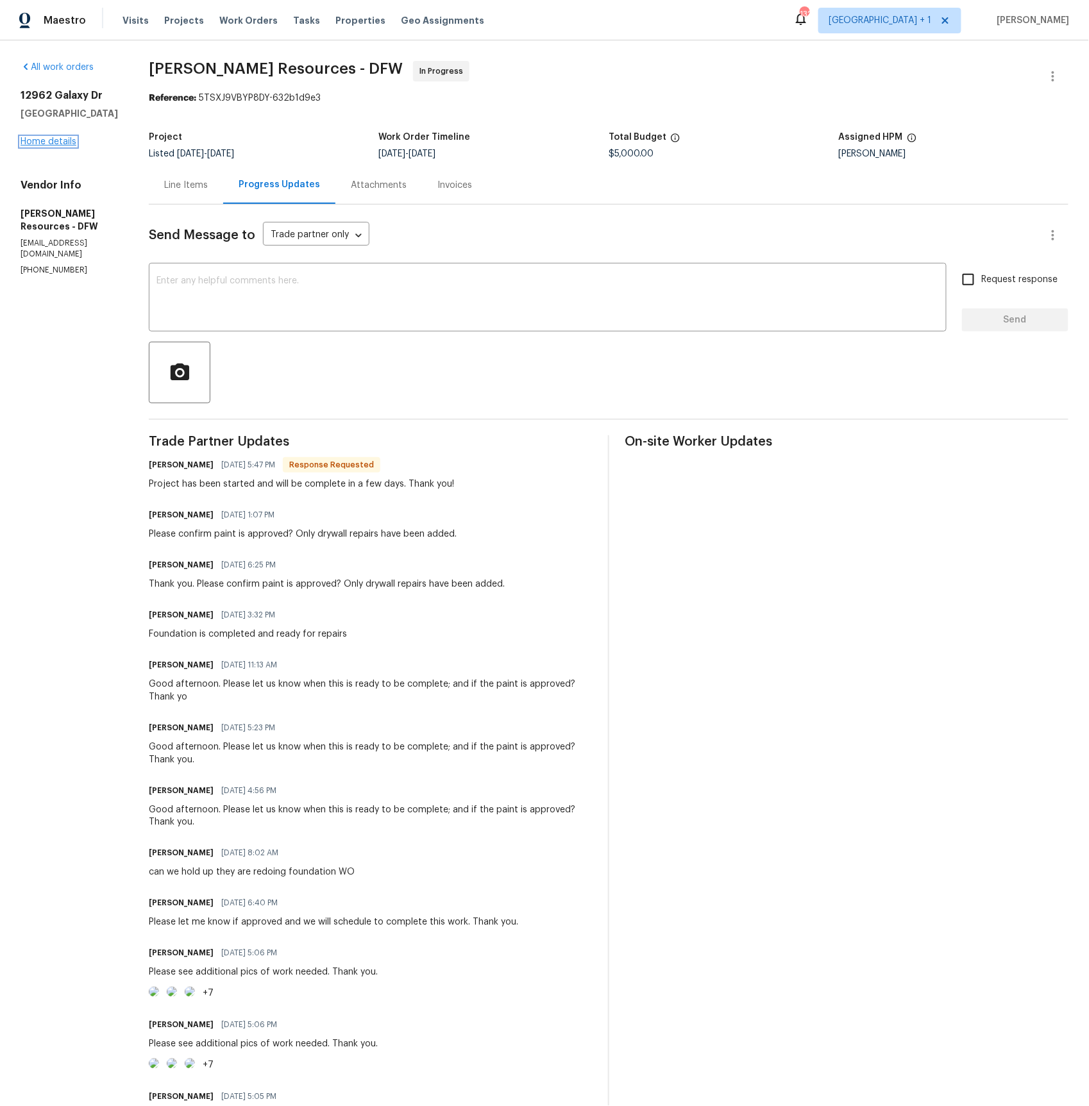
click at [41, 141] on link "Home details" at bounding box center [49, 141] width 56 height 9
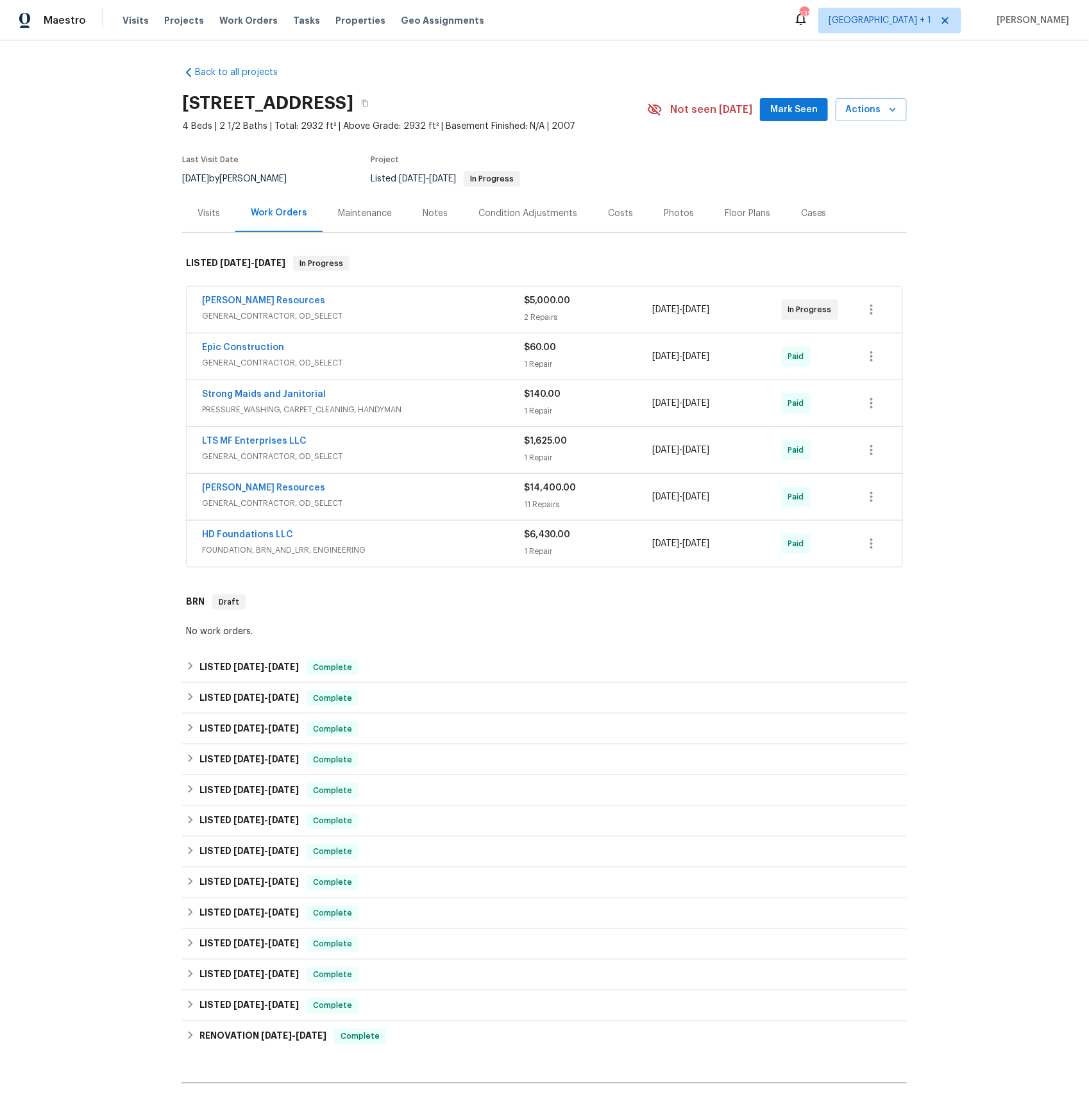
click at [241, 553] on span "FOUNDATION, BRN_AND_LRR, ENGINEERING" at bounding box center [363, 550] width 322 height 13
